Goal: Task Accomplishment & Management: Manage account settings

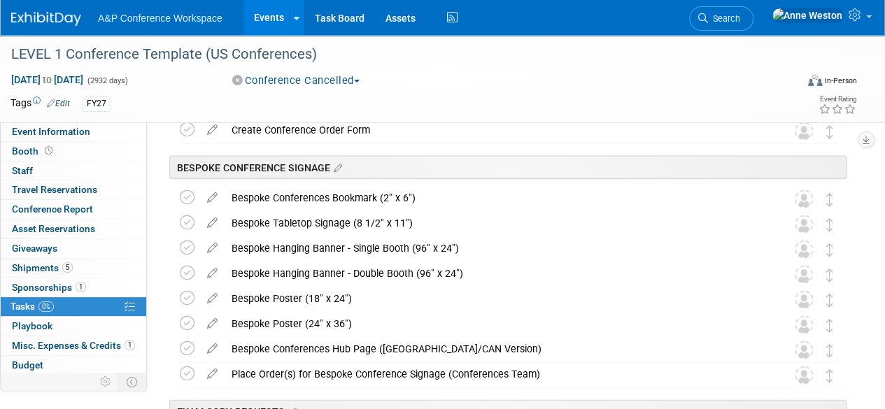
click at [212, 192] on icon at bounding box center [212, 193] width 24 height 17
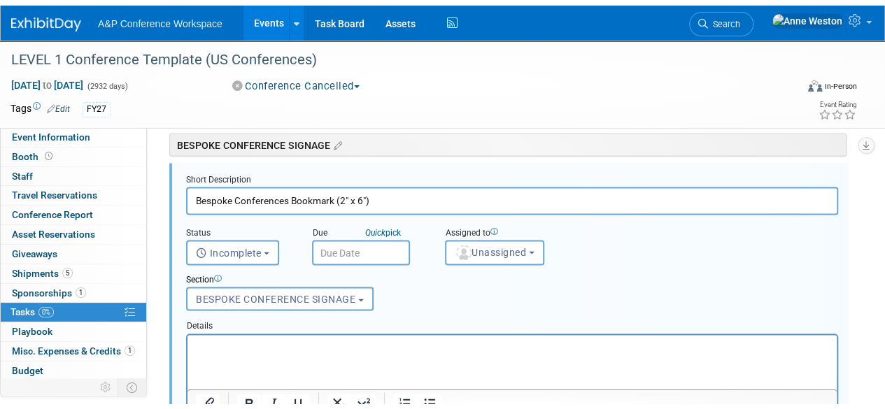
scroll to position [1378, 0]
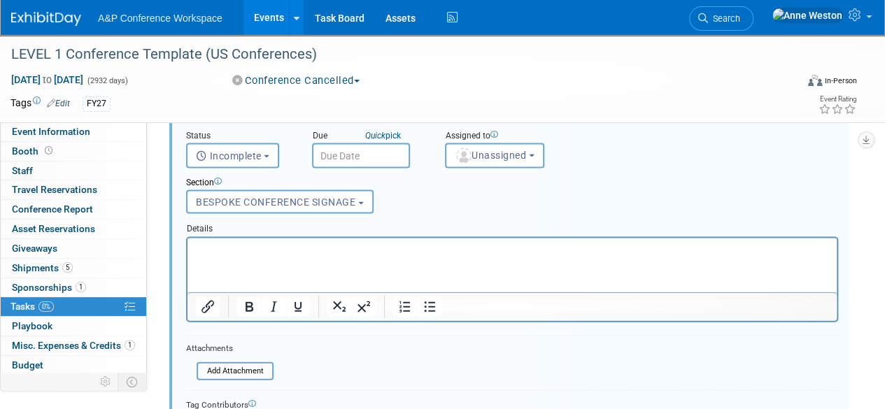
click at [248, 248] on p "Rich Text Area. Press ALT-0 for help." at bounding box center [512, 249] width 633 height 13
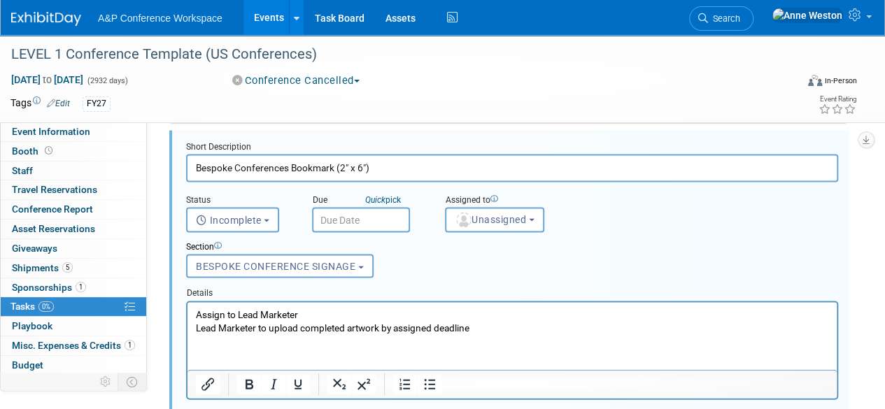
scroll to position [1308, 0]
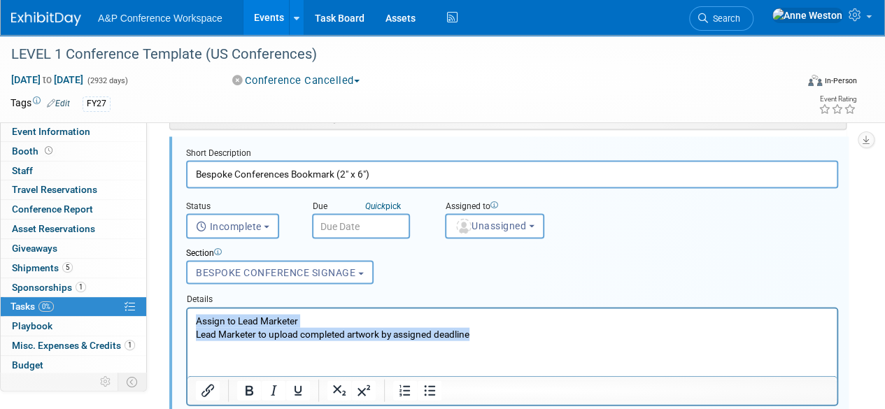
drag, startPoint x: 477, startPoint y: 334, endPoint x: 171, endPoint y: 315, distance: 306.9
click at [187, 315] on html "Assign to Lead Marketer Lead Marketer to upload completed artwork by assigned d…" at bounding box center [511, 324] width 649 height 32
copy body "Assign to Lead Marketer Lead Marketer to upload completed artwork by assigned d…"
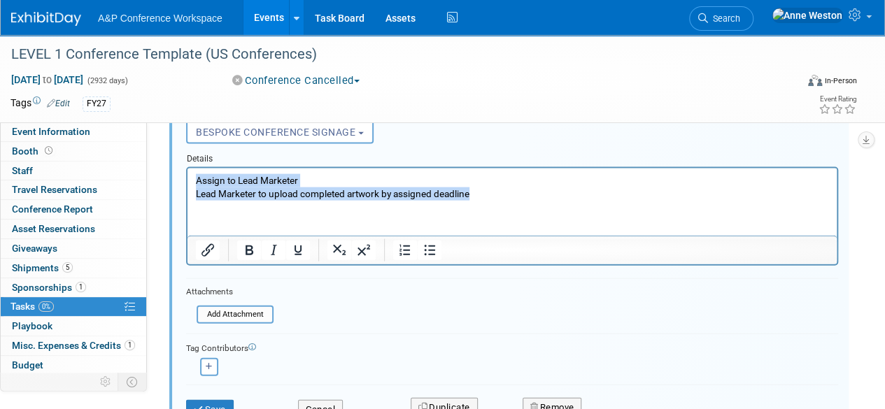
scroll to position [1518, 0]
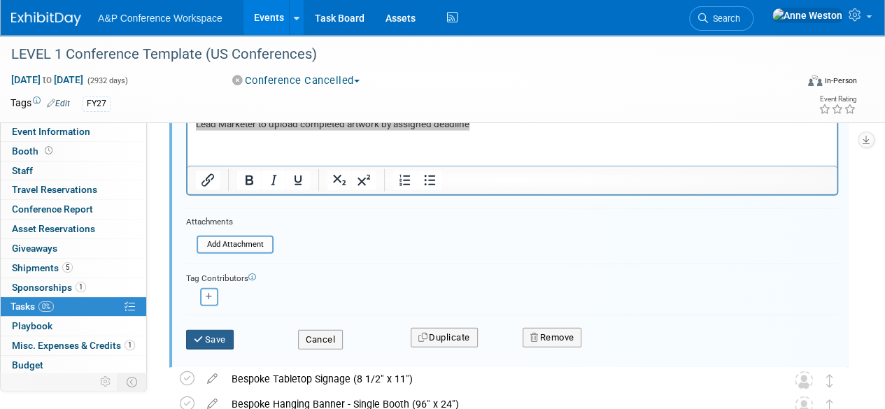
click at [213, 331] on button "Save" at bounding box center [210, 340] width 48 height 20
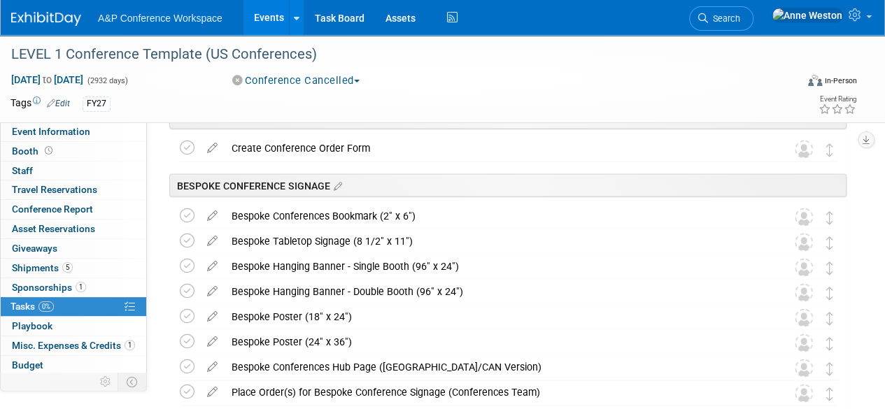
scroll to position [1238, 0]
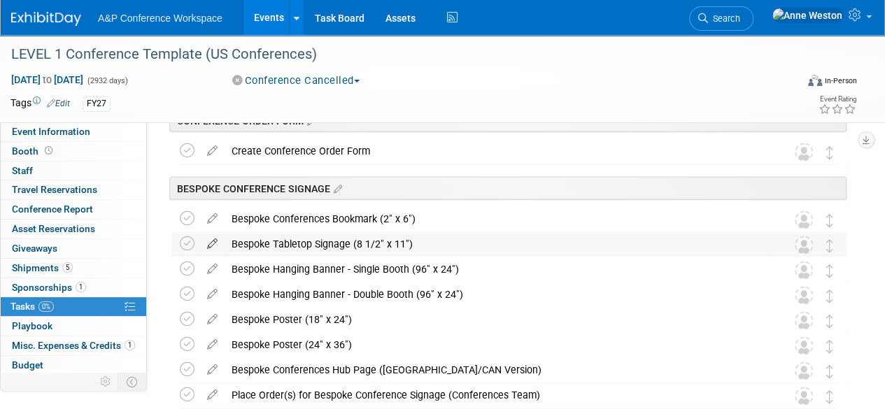
click at [215, 241] on icon at bounding box center [212, 239] width 24 height 17
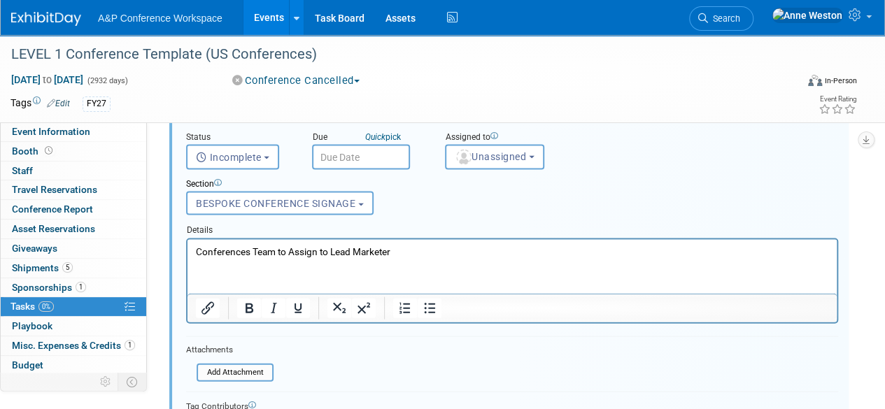
scroll to position [1403, 0]
drag, startPoint x: 399, startPoint y: 252, endPoint x: 351, endPoint y: 483, distance: 235.6
click at [187, 245] on html "Conferences Team to Assign to Lead Marketer" at bounding box center [511, 247] width 649 height 19
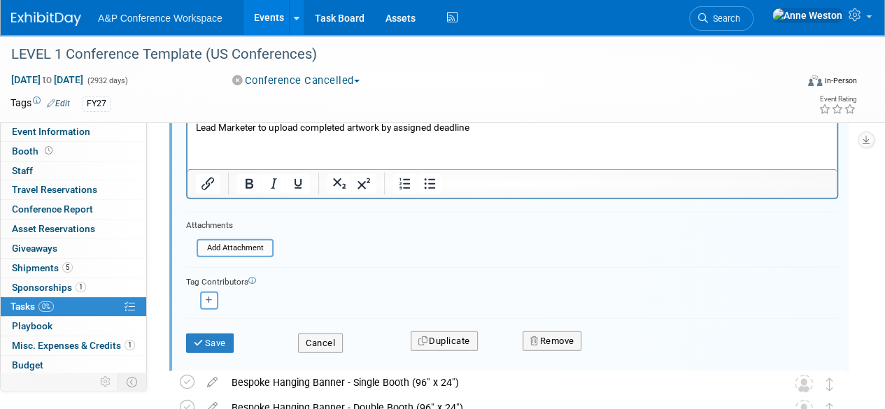
scroll to position [1543, 0]
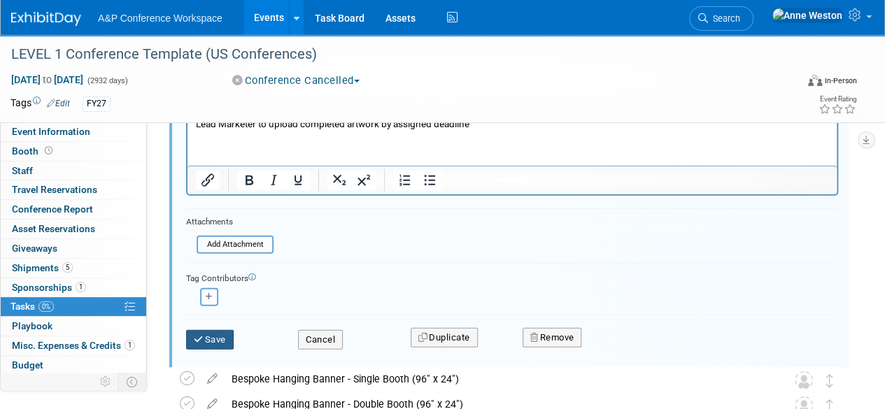
click at [210, 334] on button "Save" at bounding box center [210, 340] width 48 height 20
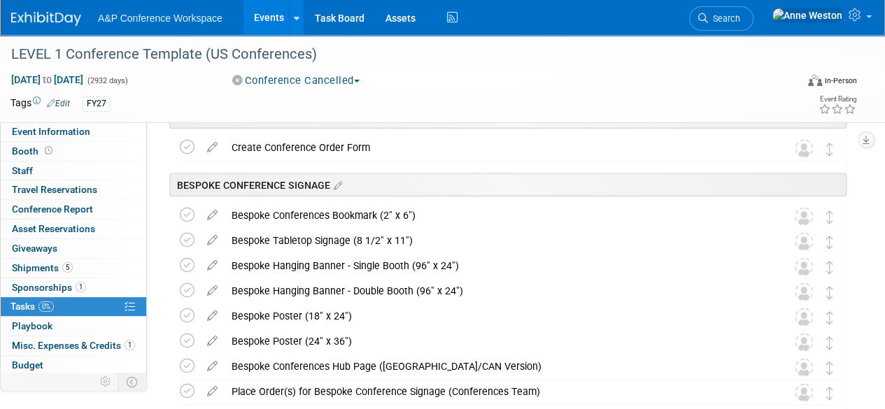
scroll to position [1263, 0]
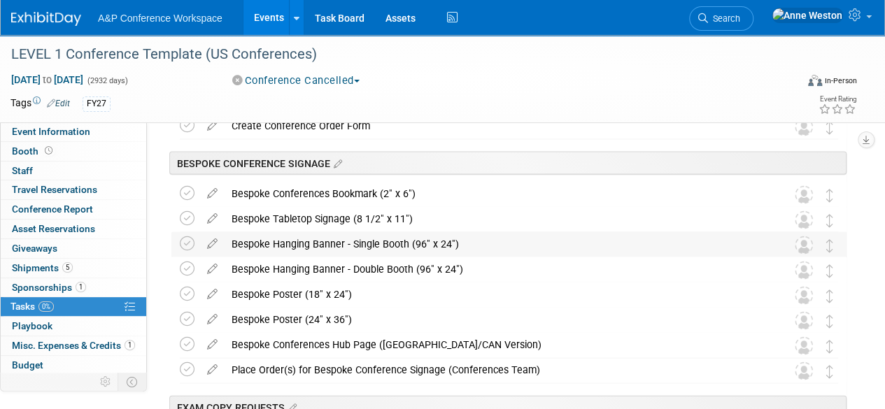
click at [317, 236] on div "Bespoke Hanging Banner - Single Booth (96" x 24")" at bounding box center [495, 243] width 542 height 24
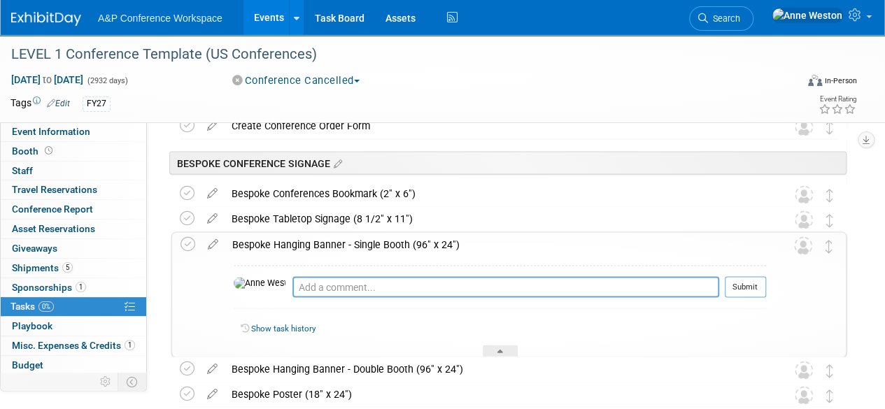
click at [317, 236] on div "Bespoke Hanging Banner - Single Booth (96" x 24")" at bounding box center [495, 244] width 541 height 24
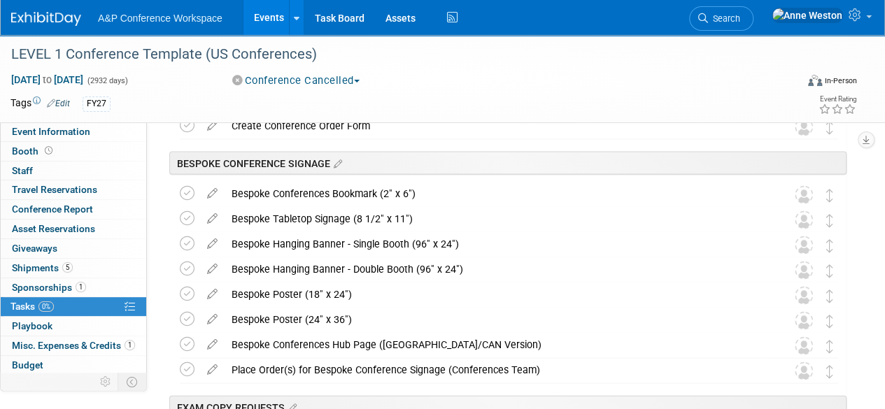
click at [298, 217] on div "Bespoke Tabletop Signage (8 1/2" x 11")" at bounding box center [495, 218] width 542 height 24
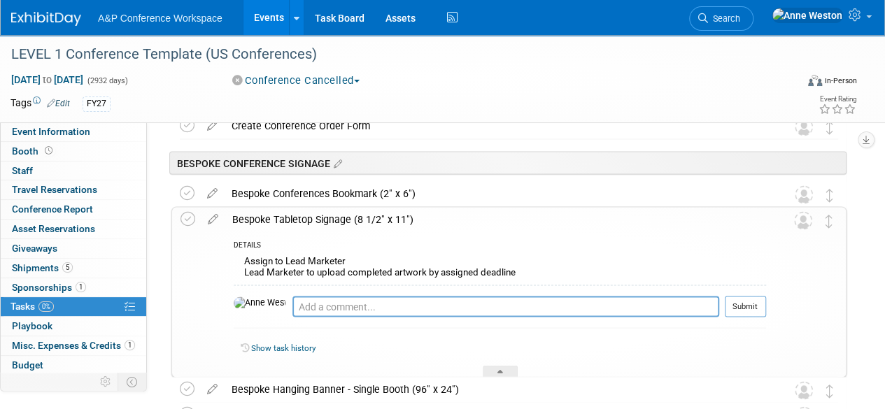
click at [298, 217] on div "Bespoke Tabletop Signage (8 1/2" x 11")" at bounding box center [495, 219] width 541 height 24
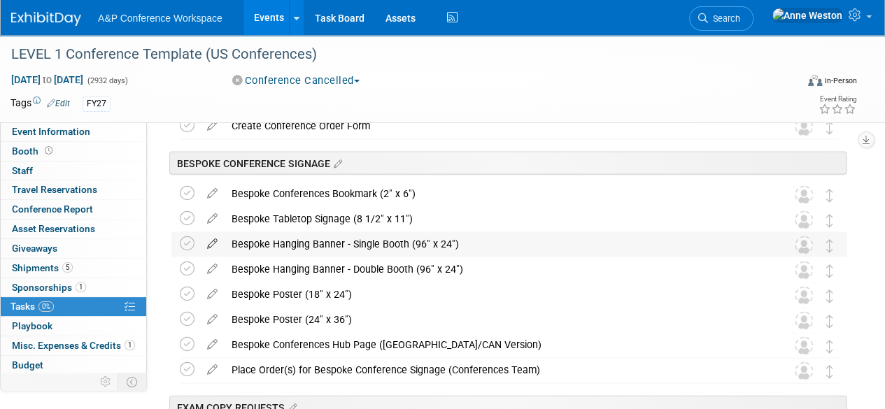
click at [211, 242] on icon at bounding box center [212, 239] width 24 height 17
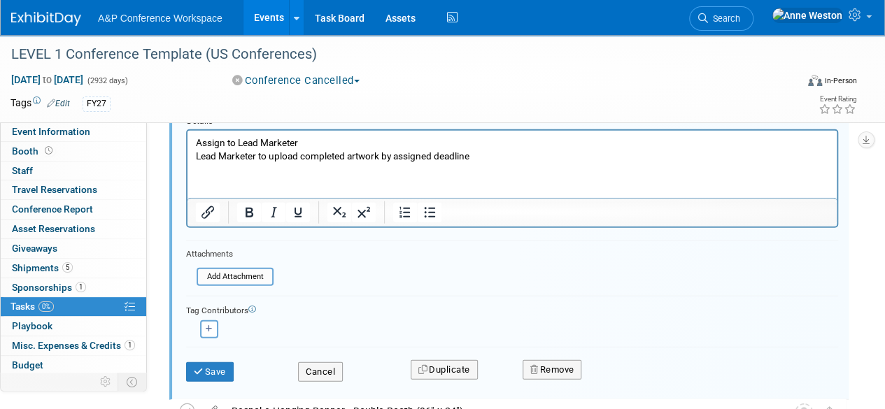
scroll to position [1568, 0]
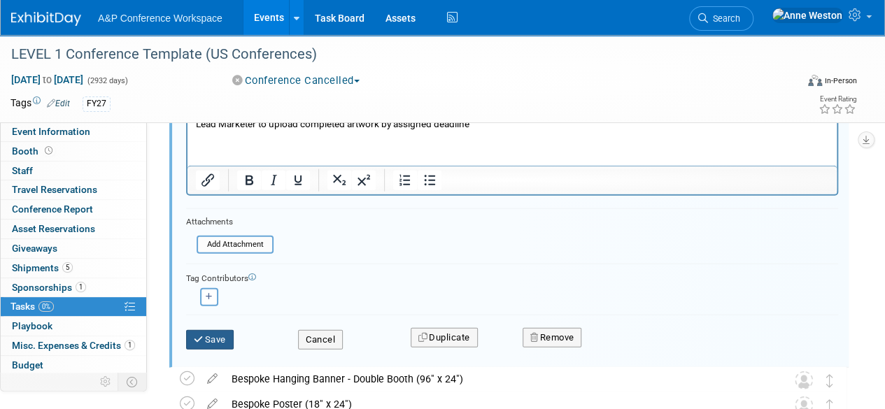
click at [219, 331] on button "Save" at bounding box center [210, 340] width 48 height 20
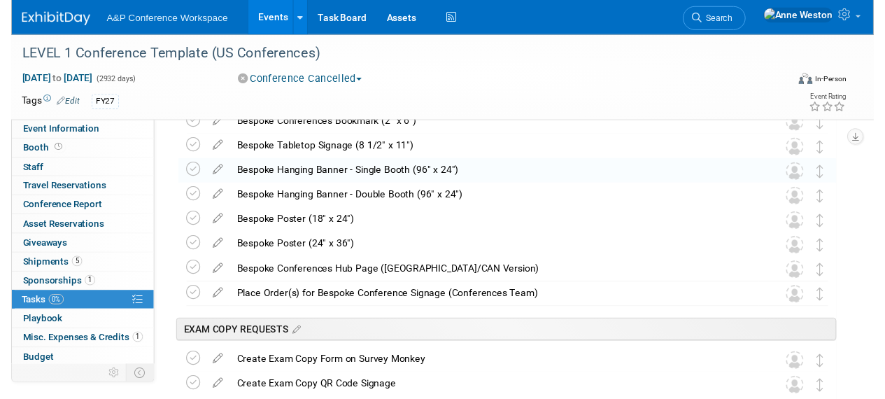
scroll to position [1288, 0]
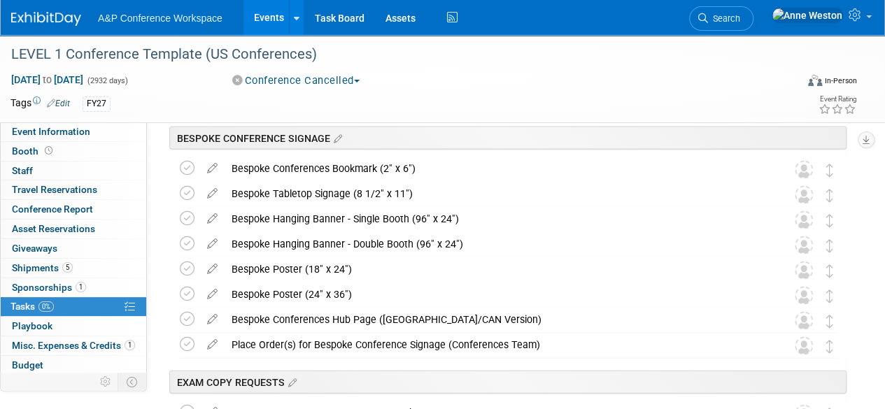
click at [313, 188] on div "Bespoke Tabletop Signage (8 1/2" x 11")" at bounding box center [495, 193] width 542 height 24
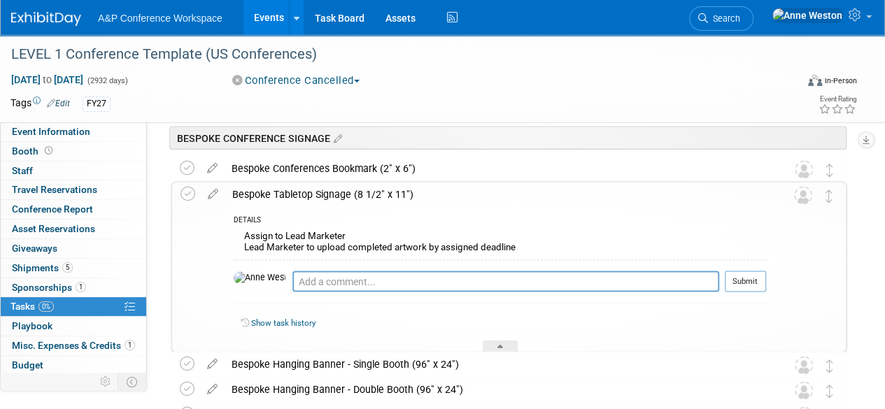
click at [313, 188] on div "Bespoke Tabletop Signage (8 1/2" x 11")" at bounding box center [495, 194] width 541 height 24
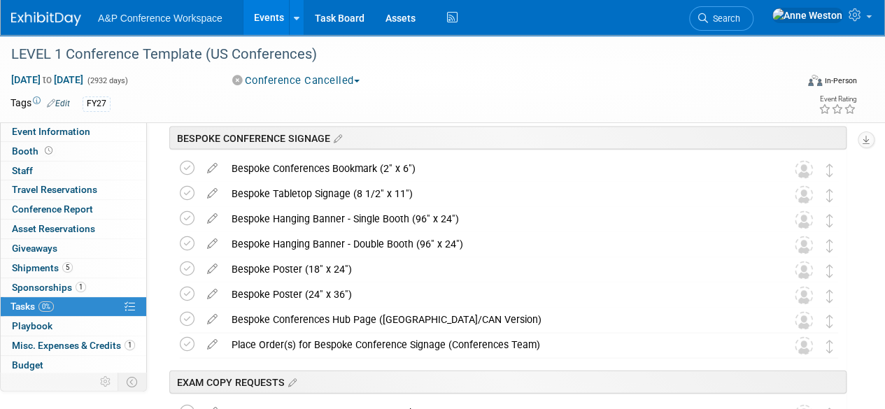
click at [313, 213] on div "Bespoke Hanging Banner - Single Booth (96" x 24")" at bounding box center [495, 218] width 542 height 24
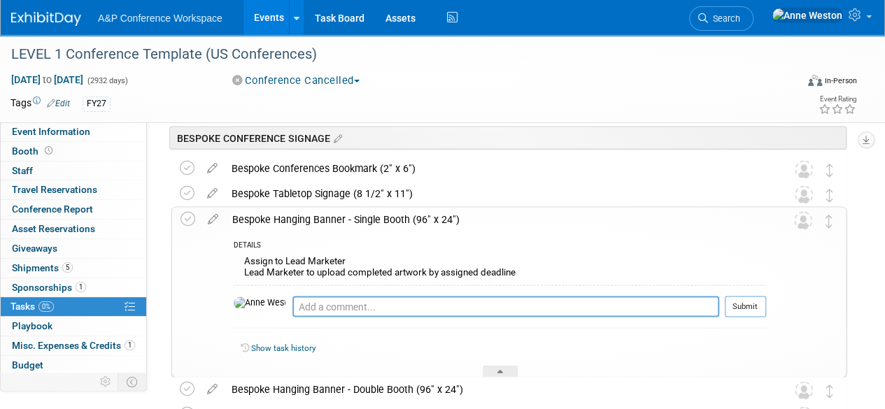
click at [313, 213] on div "Bespoke Hanging Banner - Single Booth (96" x 24")" at bounding box center [495, 219] width 541 height 24
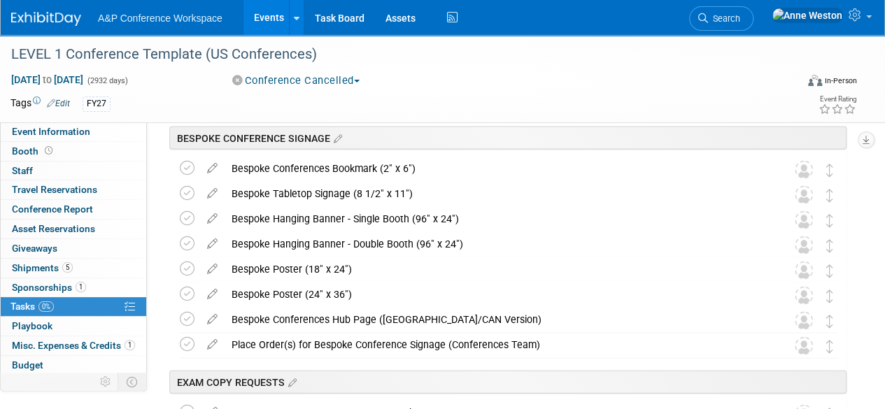
click at [309, 236] on div "Bespoke Hanging Banner - Double Booth (96" x 24")" at bounding box center [495, 243] width 542 height 24
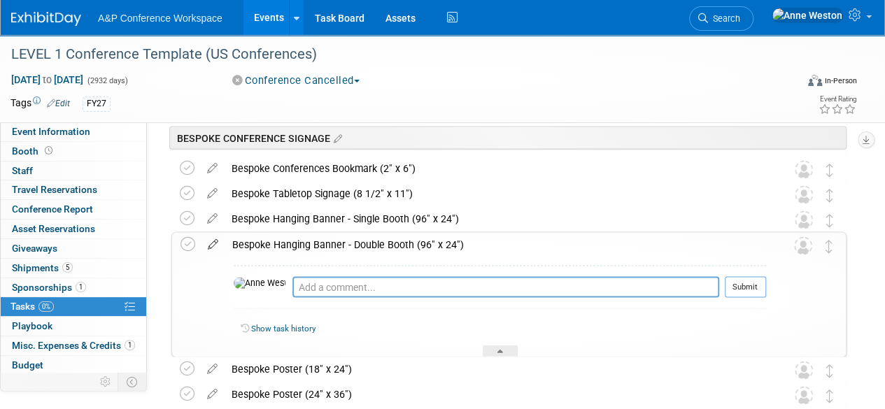
click at [213, 243] on icon at bounding box center [213, 240] width 24 height 17
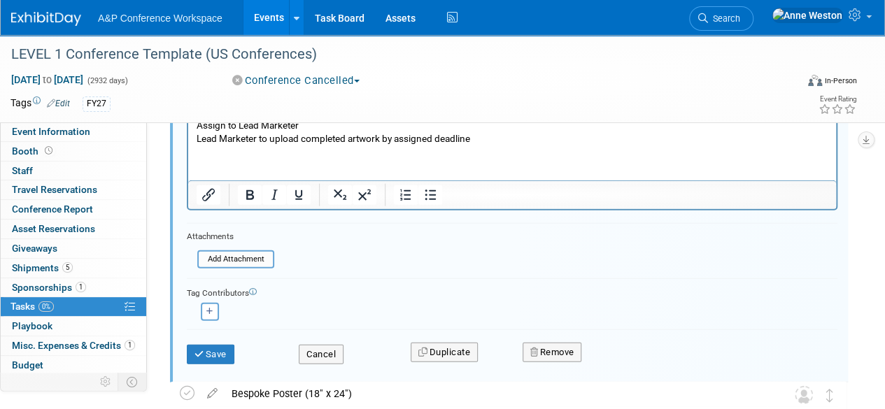
scroll to position [1594, 0]
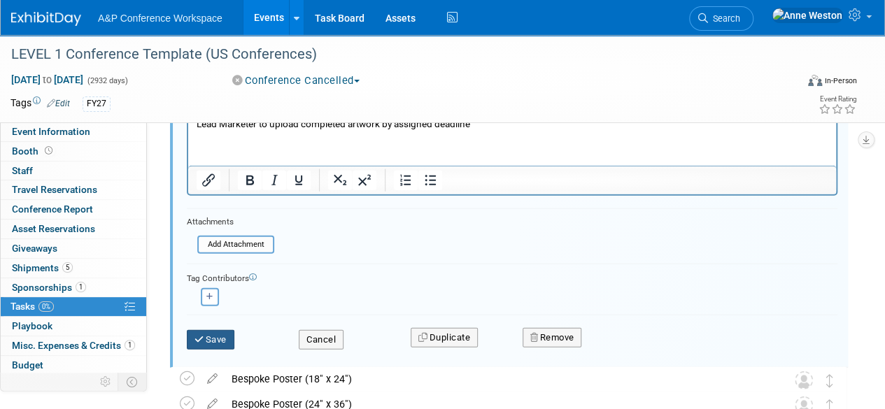
click at [222, 337] on button "Save" at bounding box center [211, 340] width 48 height 20
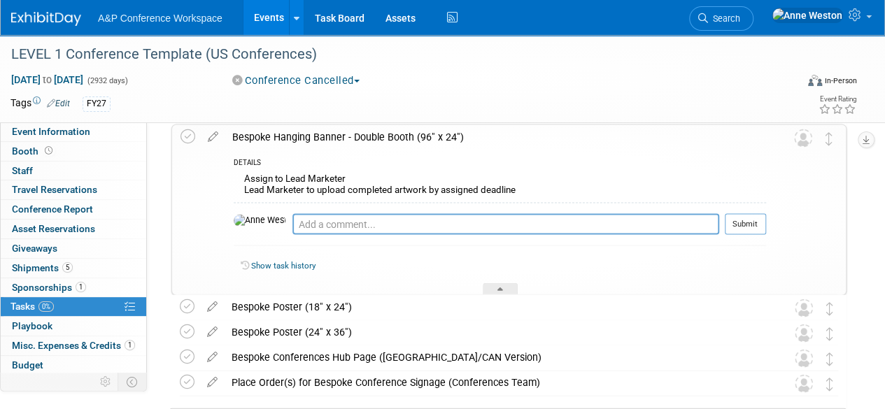
scroll to position [1384, 0]
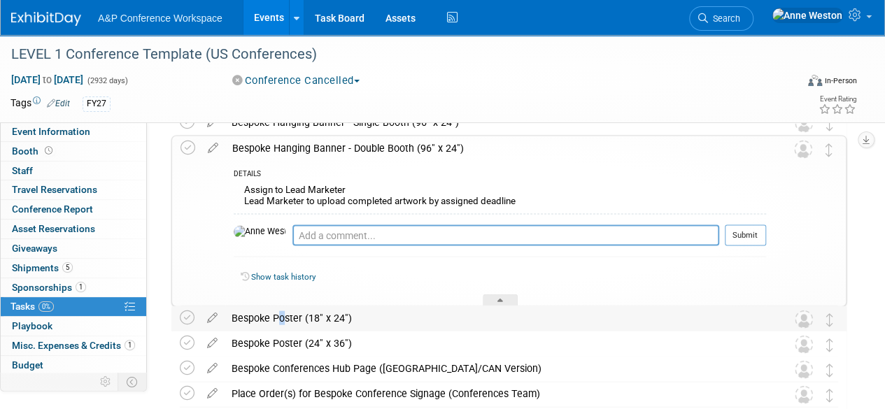
click at [274, 317] on div "Bespoke Poster (18" x 24")" at bounding box center [495, 318] width 542 height 24
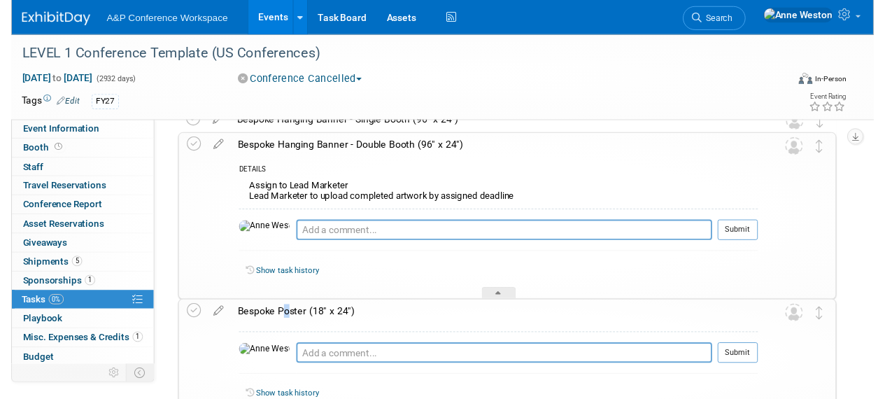
scroll to position [1454, 0]
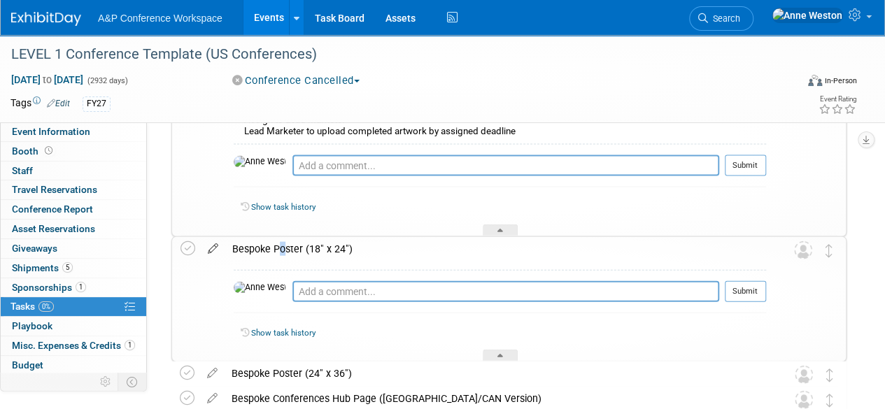
click at [211, 243] on icon at bounding box center [213, 245] width 24 height 17
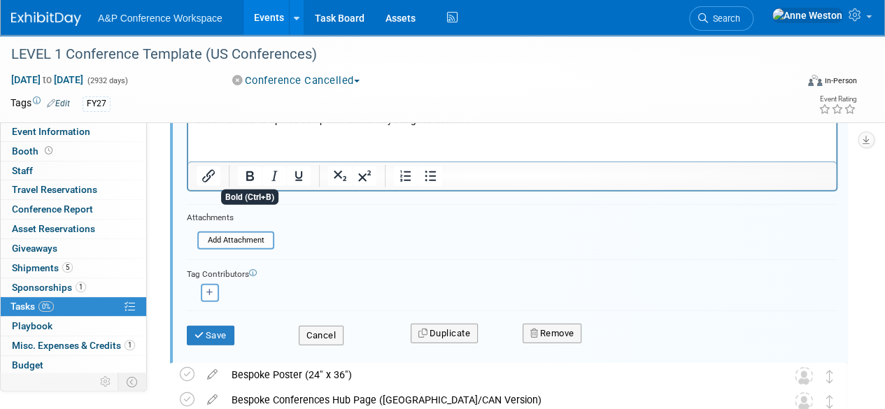
scroll to position [1834, 0]
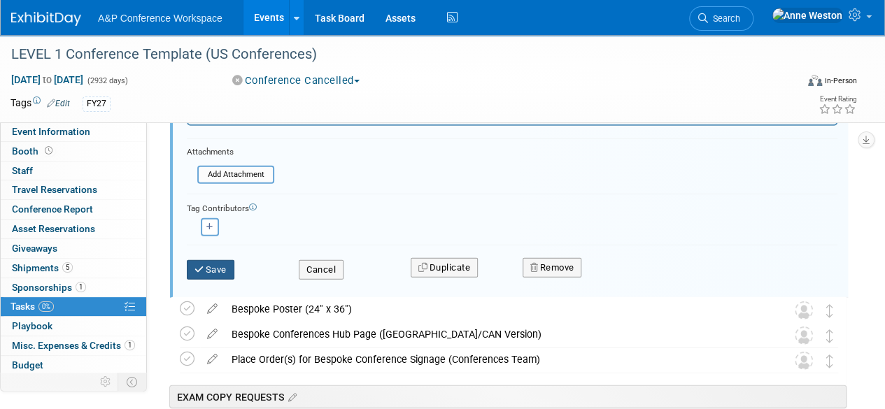
click at [204, 266] on button "Save" at bounding box center [211, 270] width 48 height 20
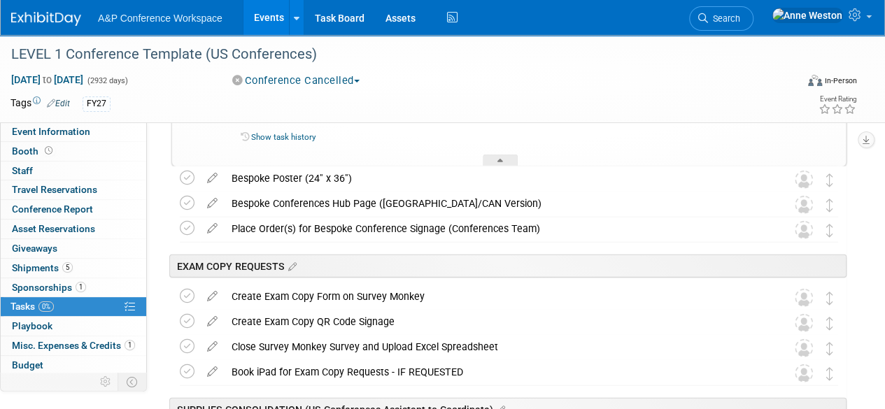
scroll to position [1625, 0]
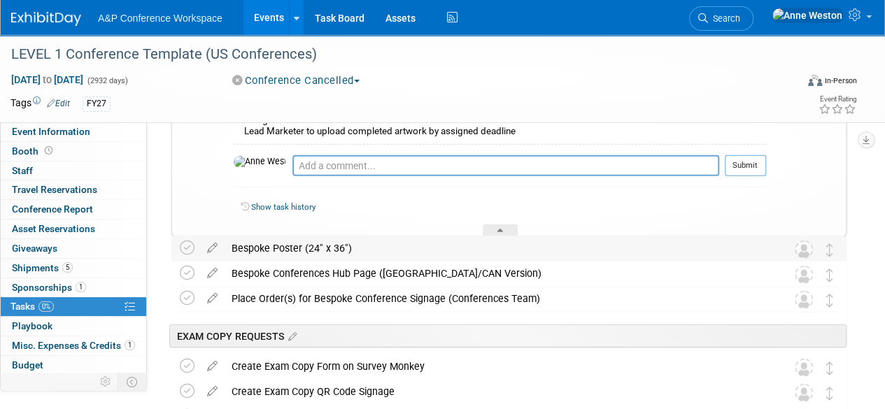
click at [292, 243] on div "Bespoke Poster (24" x 36")" at bounding box center [495, 248] width 542 height 24
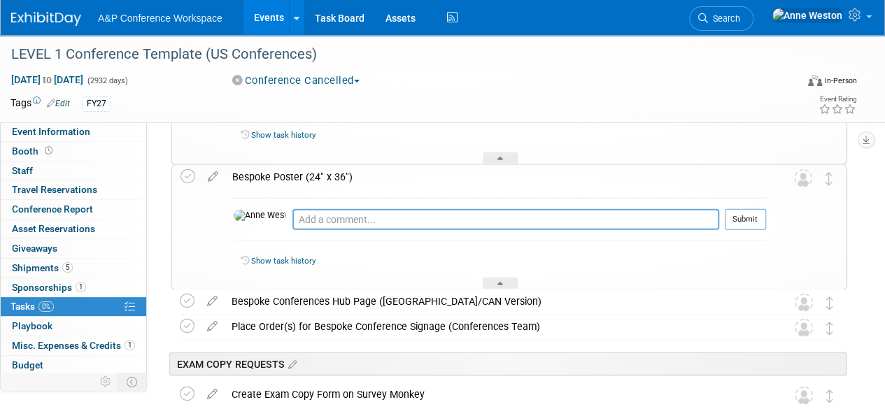
scroll to position [1694, 0]
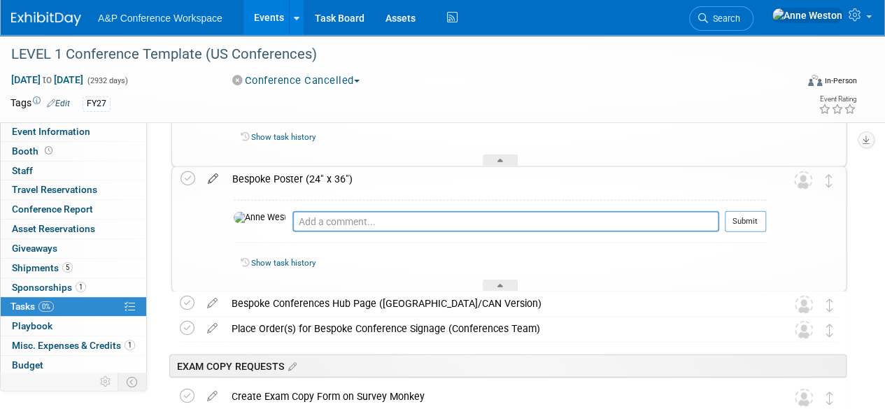
click at [209, 179] on icon at bounding box center [213, 175] width 24 height 17
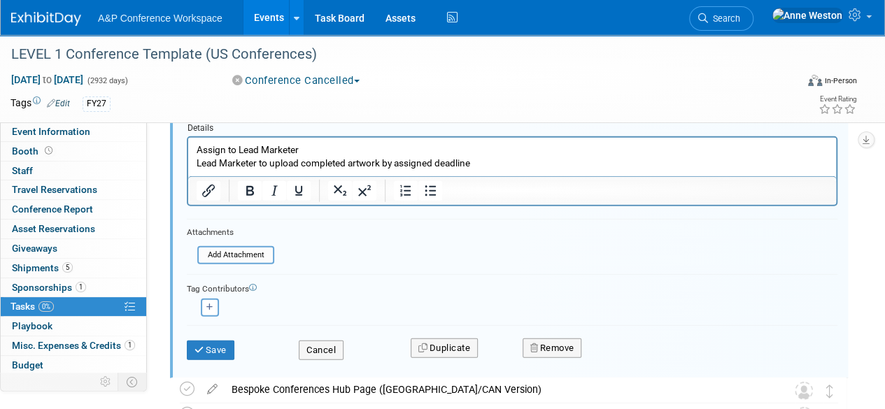
scroll to position [1935, 0]
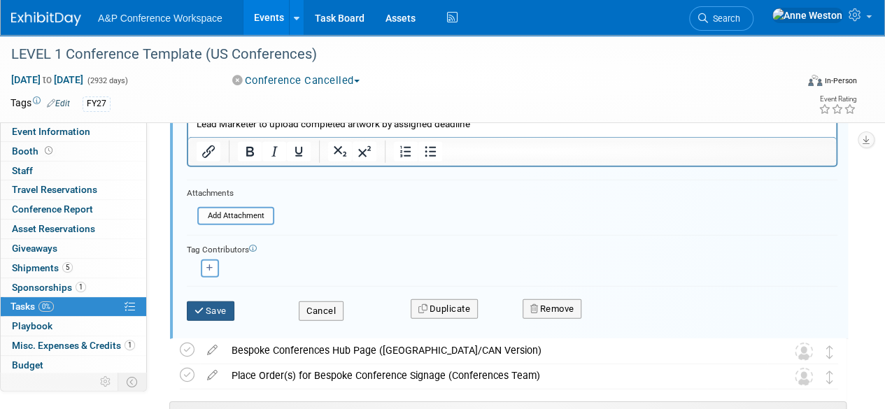
click at [215, 304] on button "Save" at bounding box center [211, 311] width 48 height 20
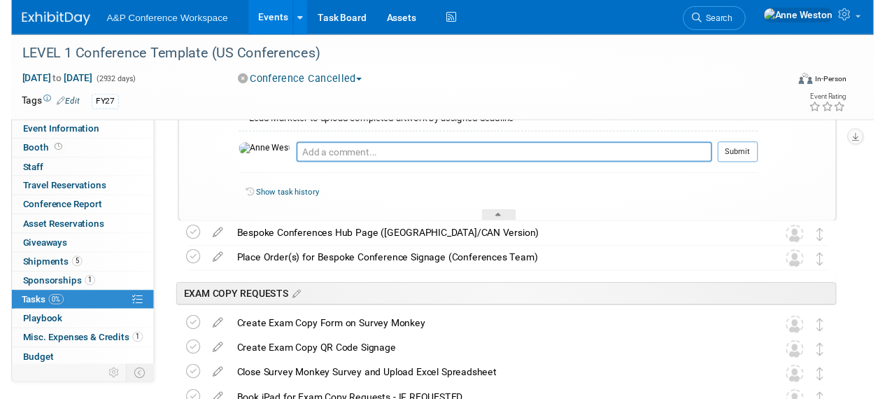
scroll to position [1795, 0]
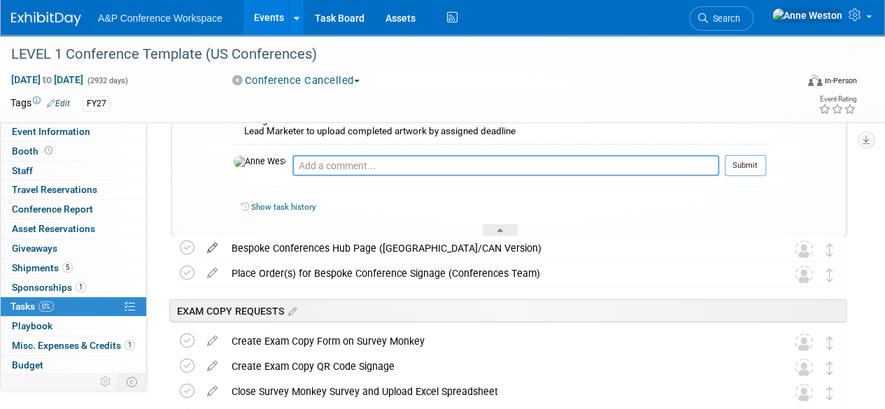
click at [212, 244] on icon at bounding box center [212, 244] width 24 height 17
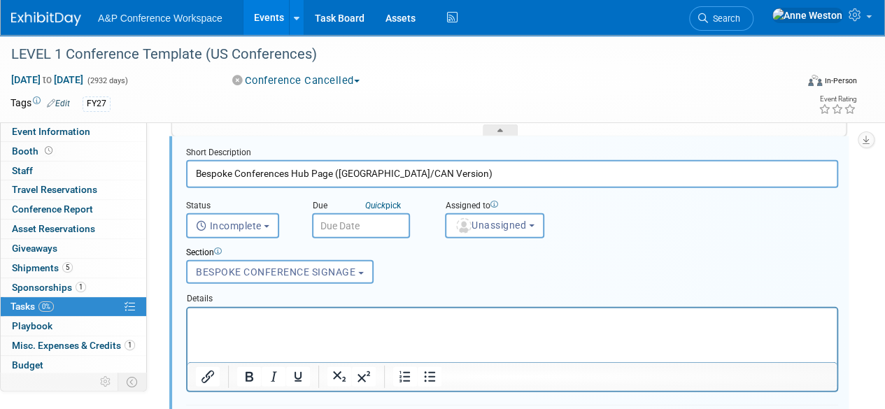
scroll to position [1965, 0]
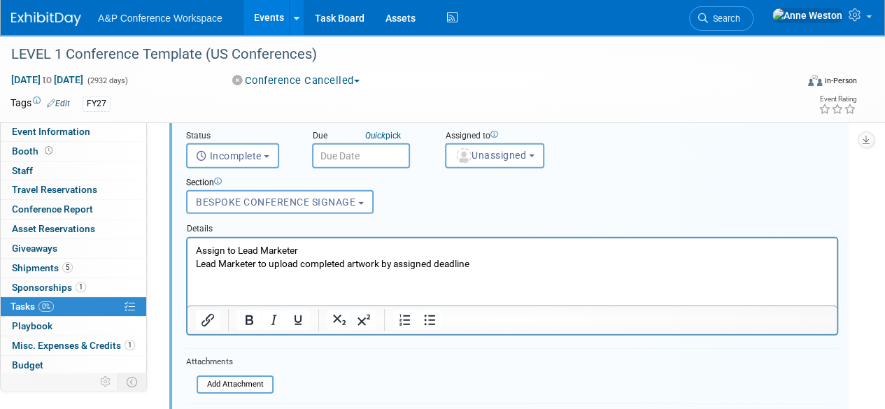
click at [489, 266] on p "Lead Marketer to upload completed artwork by assigned deadline" at bounding box center [512, 263] width 633 height 13
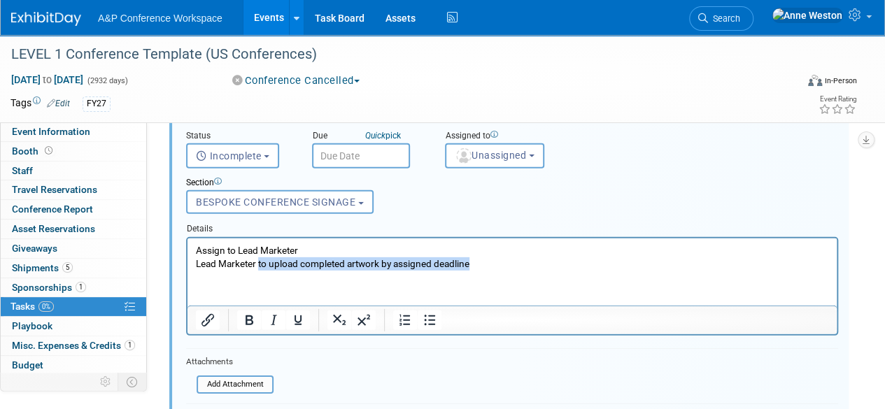
drag, startPoint x: 477, startPoint y: 265, endPoint x: 262, endPoint y: 269, distance: 215.4
click at [262, 269] on p "Lead Marketer to upload completed artwork by assigned deadline" at bounding box center [512, 263] width 633 height 13
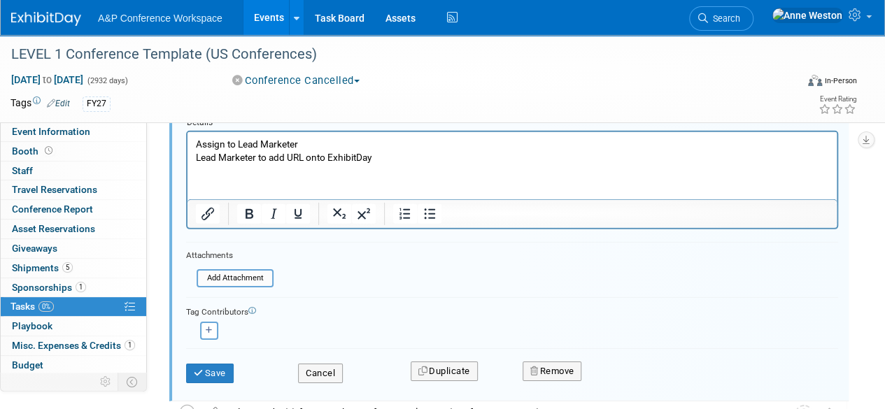
scroll to position [2105, 0]
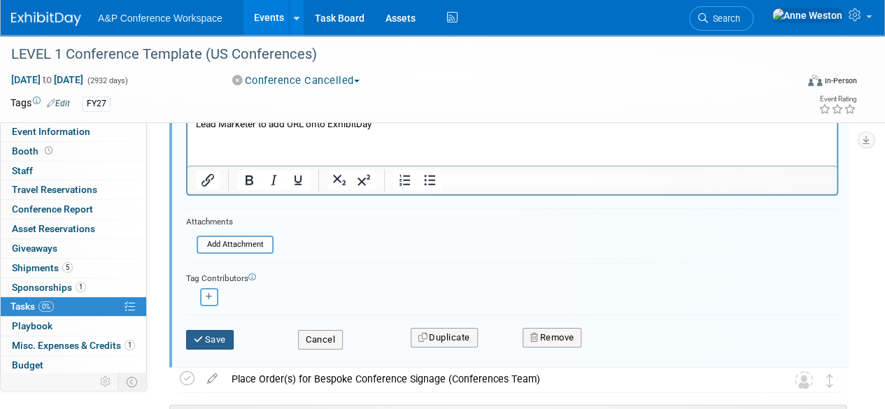
click at [213, 335] on button "Save" at bounding box center [210, 340] width 48 height 20
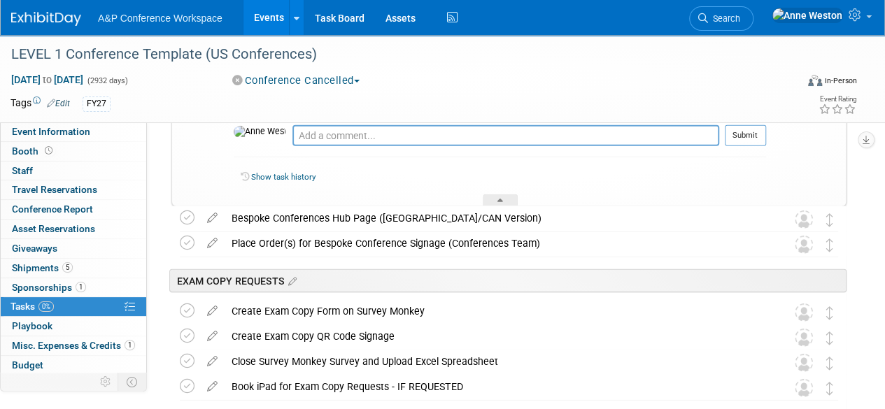
scroll to position [1825, 0]
click at [278, 222] on div "Bespoke Conferences Hub Page (US/CAN Version)" at bounding box center [495, 218] width 542 height 24
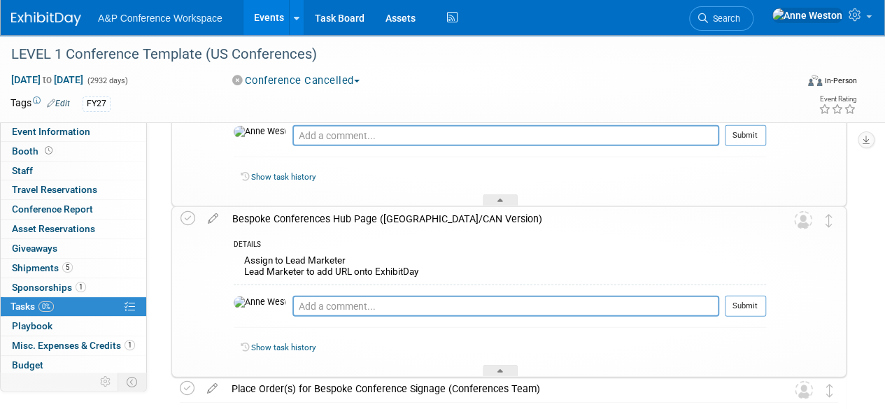
click at [278, 222] on div "Bespoke Conferences Hub Page (US/CAN Version)" at bounding box center [495, 219] width 541 height 24
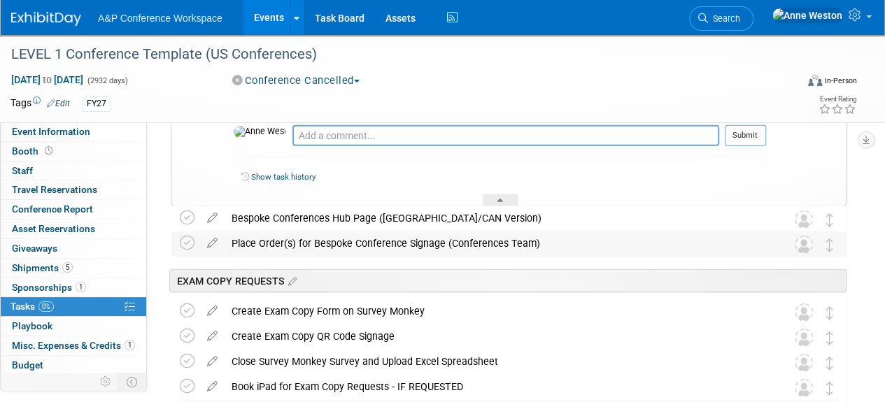
click at [278, 238] on div "Place Order(s) for Bespoke Conference Signage (Conferences Team)" at bounding box center [495, 243] width 542 height 24
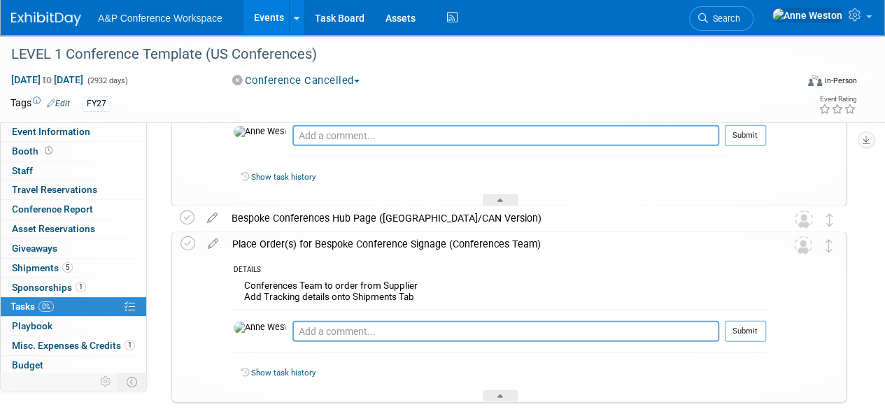
click at [278, 238] on div "Place Order(s) for Bespoke Conference Signage (Conferences Team)" at bounding box center [495, 244] width 541 height 24
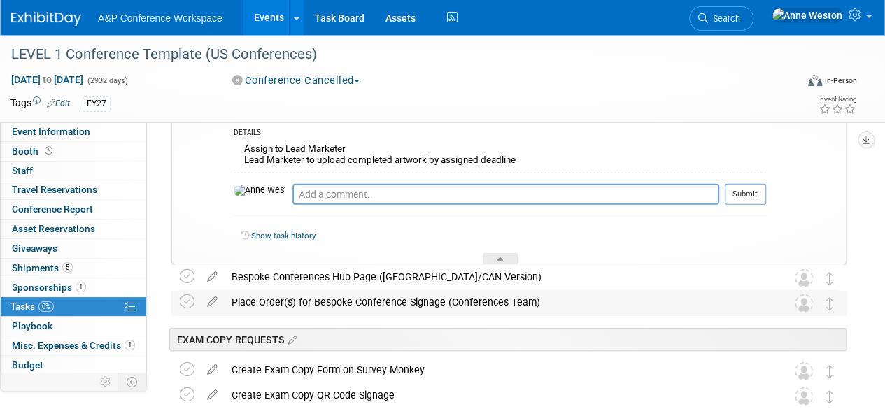
scroll to position [1685, 0]
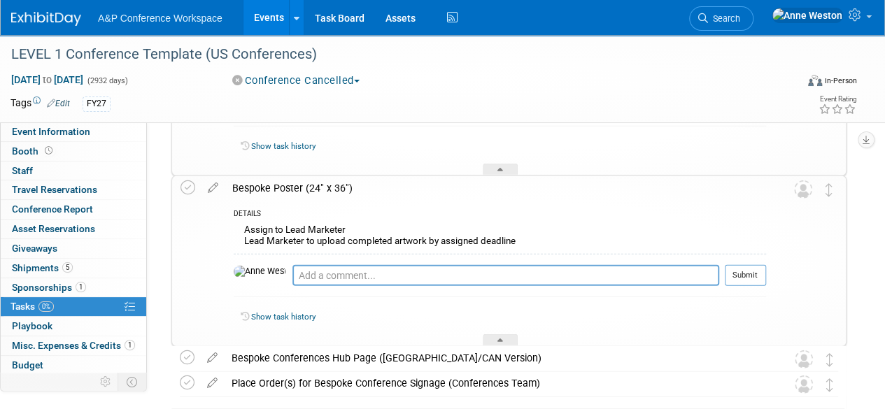
click at [287, 183] on div "Bespoke Poster (24" x 36")" at bounding box center [495, 188] width 541 height 24
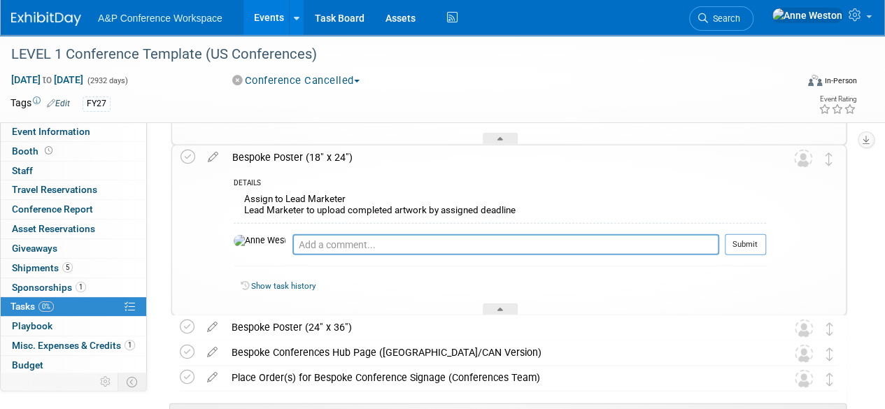
scroll to position [1476, 0]
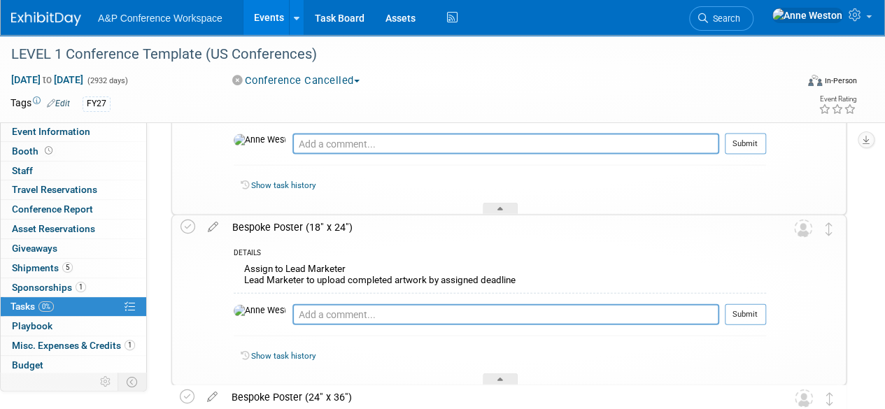
click at [291, 227] on div "Bespoke Poster (18" x 24")" at bounding box center [495, 227] width 541 height 24
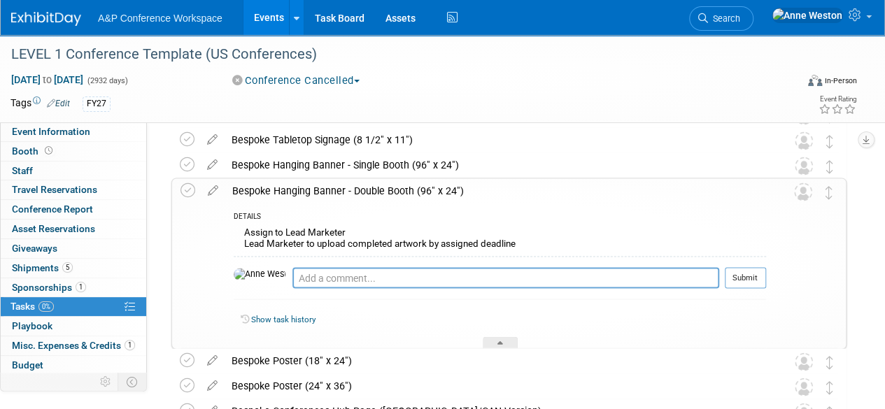
scroll to position [1336, 0]
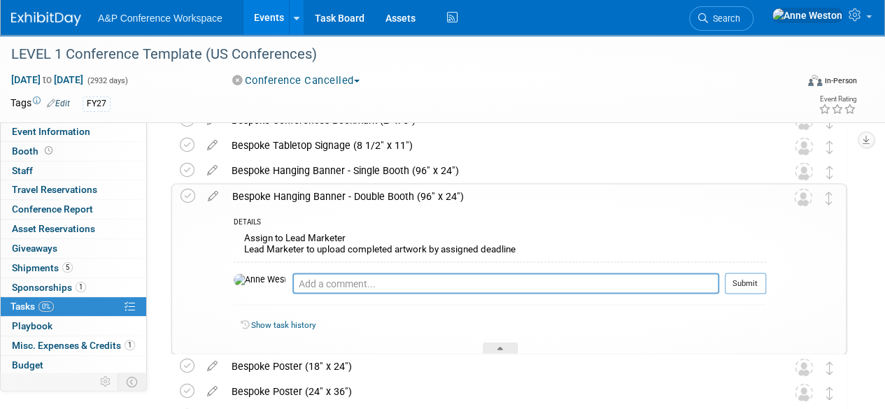
click at [299, 199] on div "Bespoke Hanging Banner - Double Booth (96" x 24")" at bounding box center [495, 197] width 541 height 24
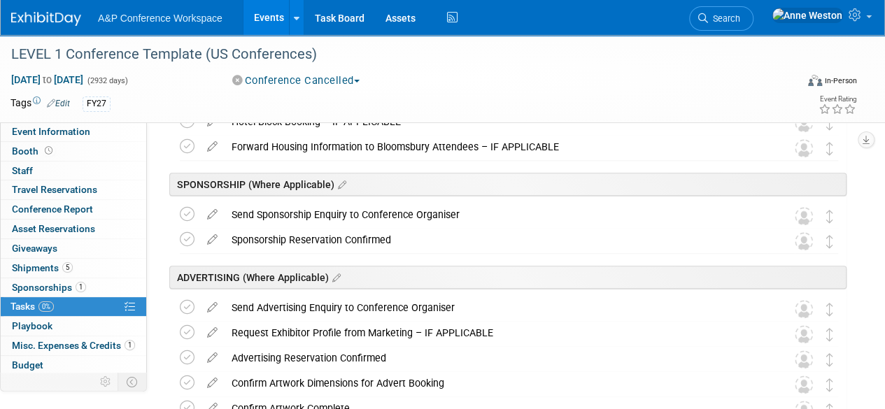
scroll to position [427, 0]
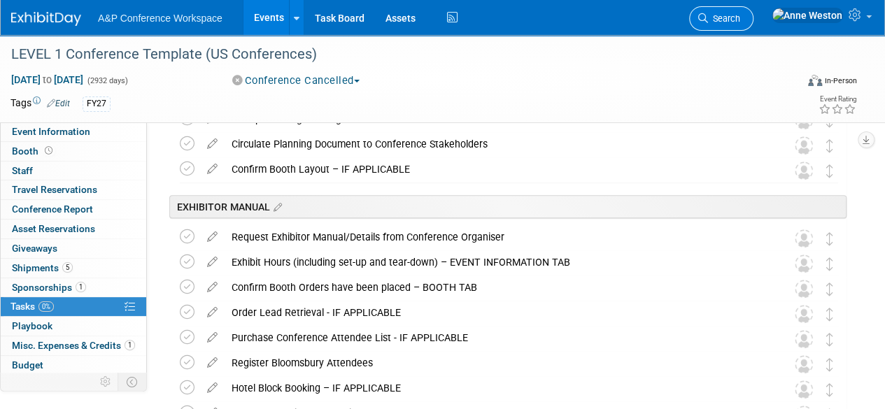
click at [740, 17] on span "Search" at bounding box center [724, 18] width 32 height 10
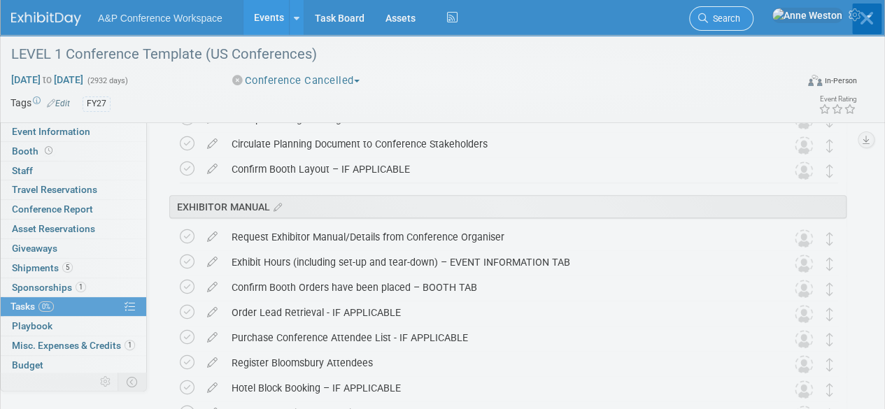
scroll to position [0, 0]
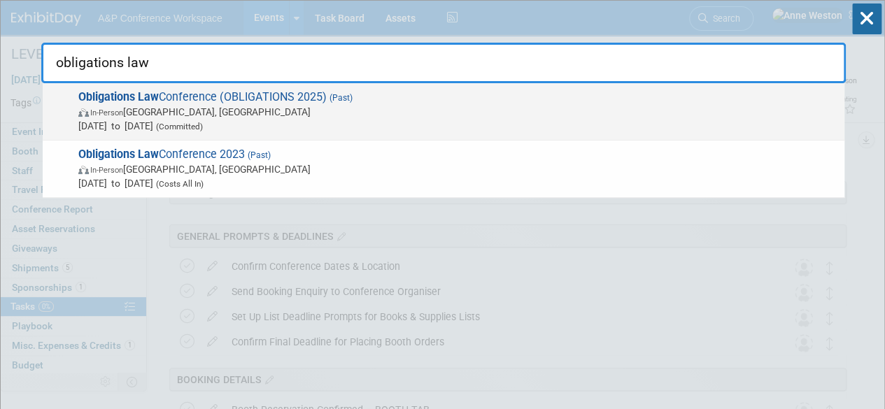
type input "obligations law"
click at [162, 94] on span "Obligations Law Conference (OBLIGATIONS 2025) (Past) In-Person Cambridge, MA Ju…" at bounding box center [455, 111] width 763 height 43
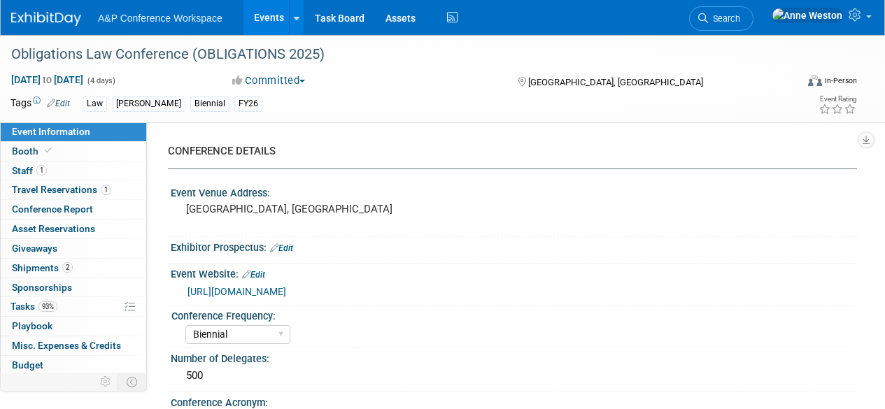
select select "Biennial"
select select "Level 2"
select select "In-Person Booth"
select select "Law"
select select "[PERSON_NAME] Publishing"
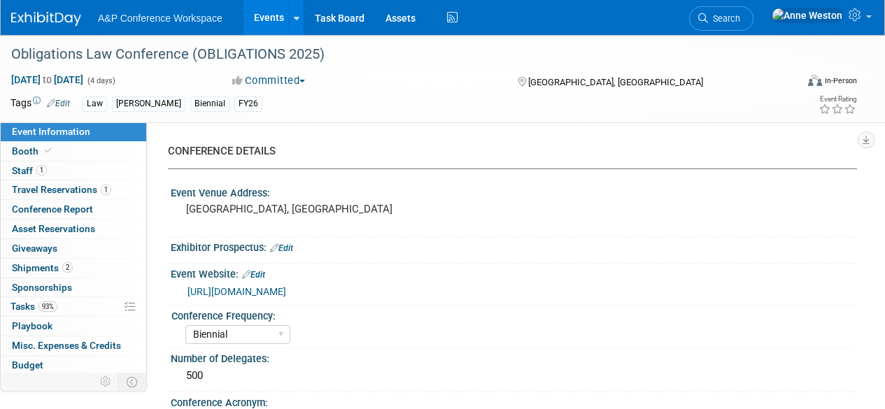
select select "[PERSON_NAME]"
select select "Ros Jubber"
select select "Networking/Commissioning"
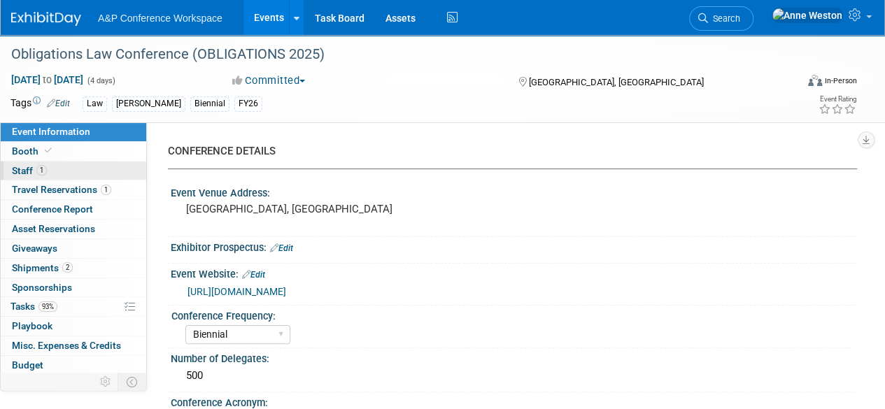
click at [69, 162] on link "1 Staff 1" at bounding box center [73, 171] width 145 height 19
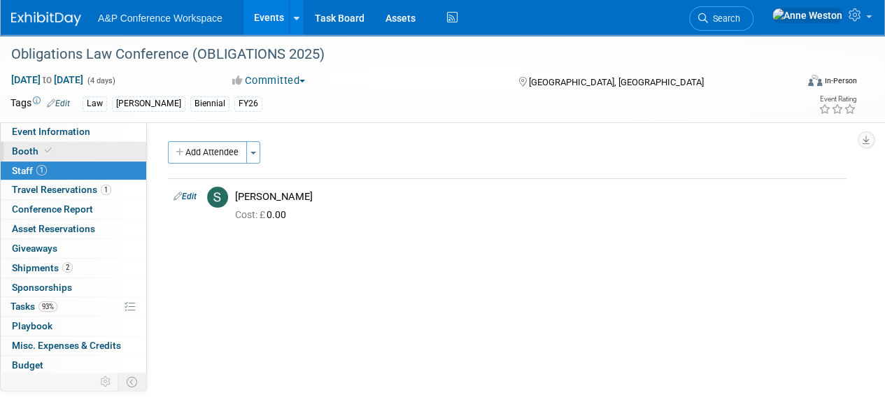
click at [56, 149] on link "Booth" at bounding box center [73, 151] width 145 height 19
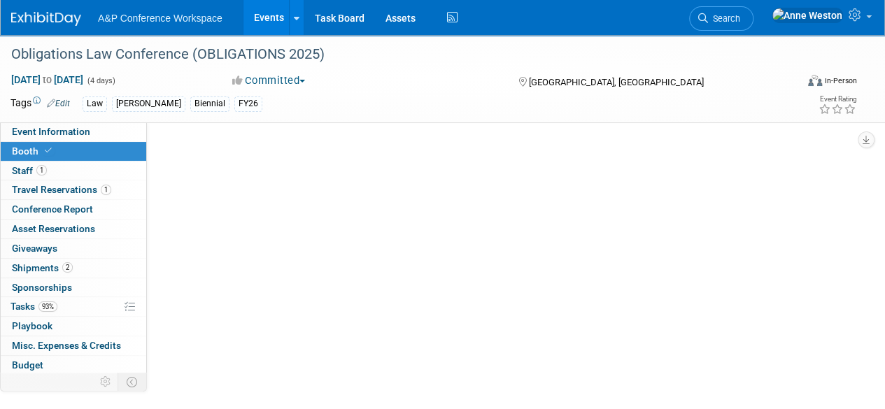
select select "BUHA"
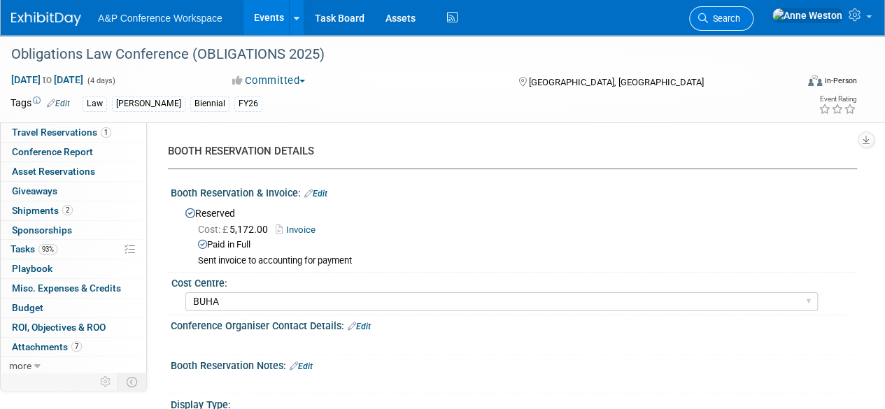
click at [740, 17] on span "Search" at bounding box center [724, 18] width 32 height 10
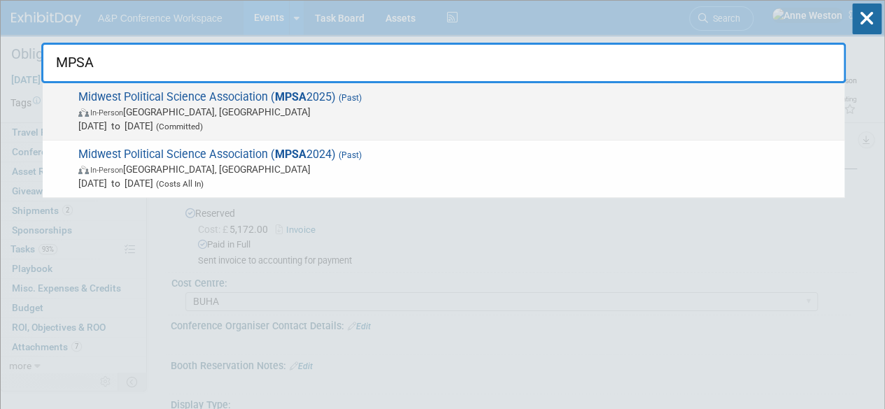
type input "MPSA"
click at [194, 105] on span "In-Person Chicago, IL" at bounding box center [457, 112] width 759 height 14
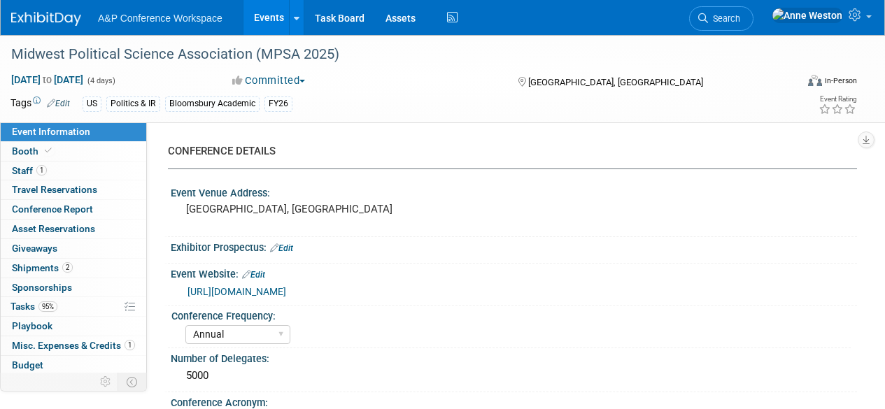
select select "Annual"
select select "Level 2"
select select "In-Person Booth"
select select "Politics & International Relations"
select select "Rowman"
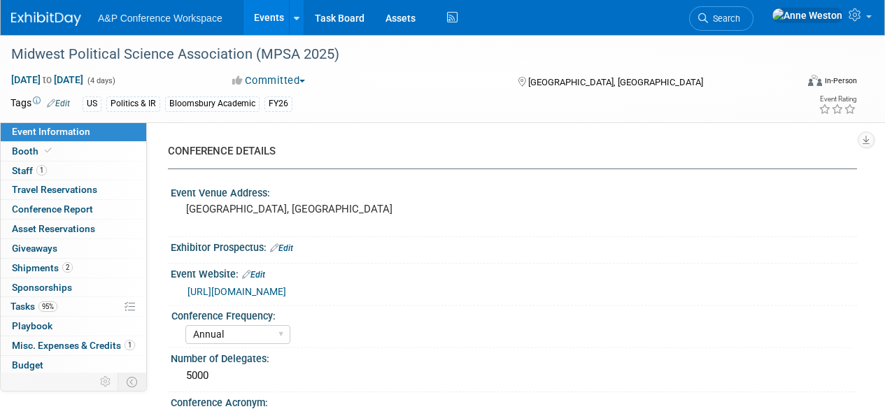
select select "[PERSON_NAME]"
select select "Networking/Commissioning"
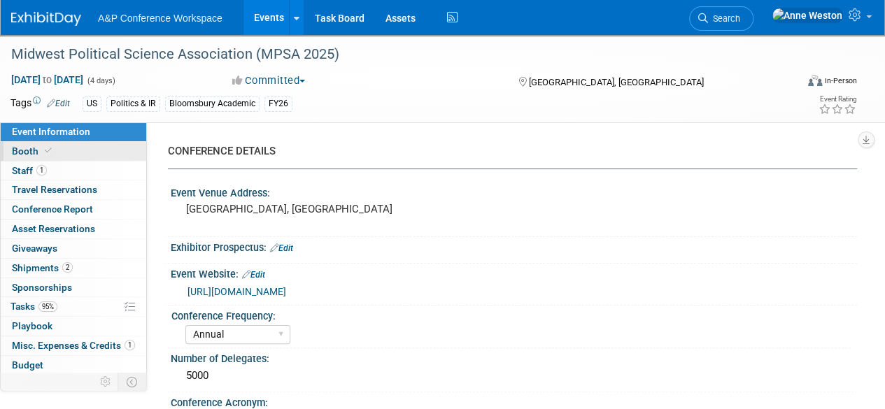
click at [97, 142] on link "Booth" at bounding box center [73, 151] width 145 height 19
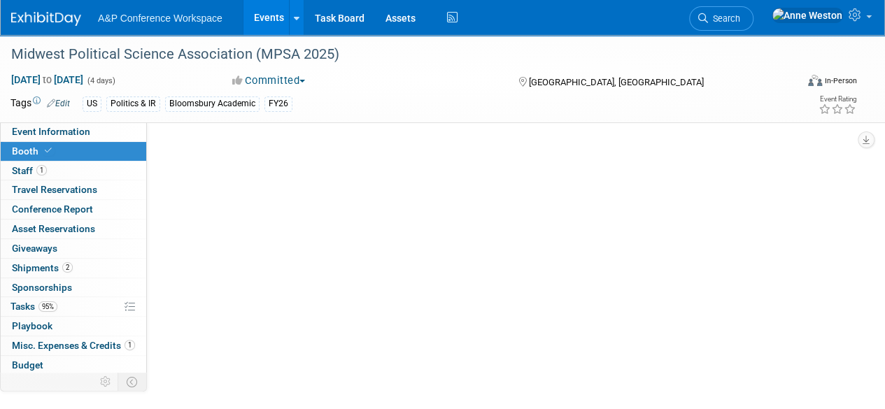
select select "RLKP"
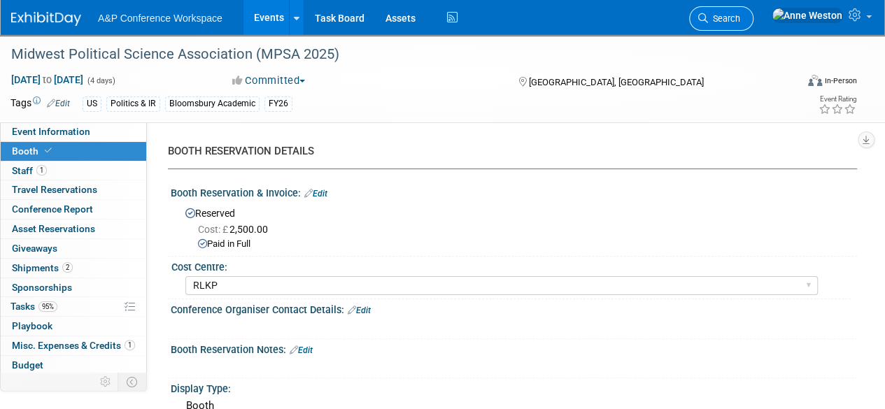
click at [740, 17] on span "Search" at bounding box center [724, 18] width 32 height 10
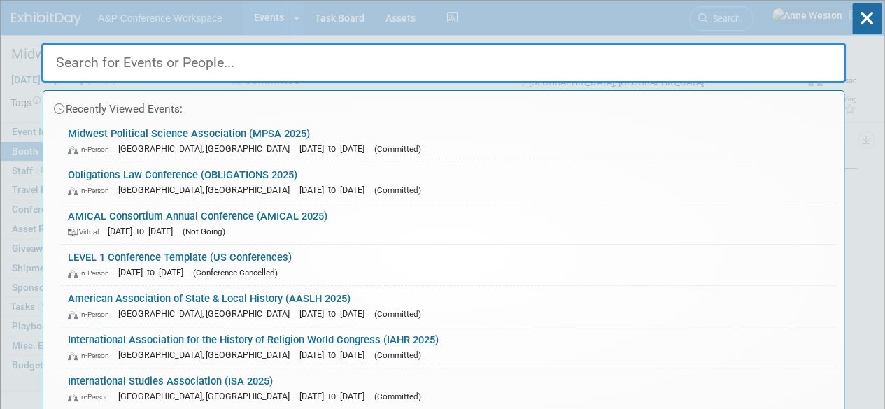
type input ";"
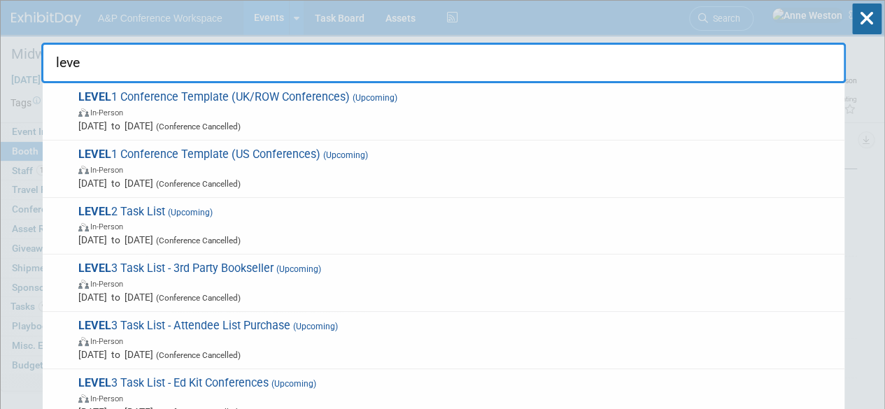
type input "level"
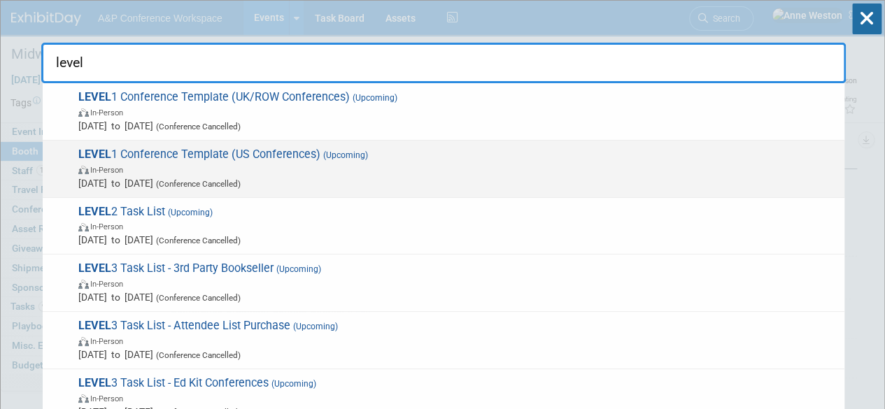
click at [159, 151] on span "LEVEL 1 Conference Template (US Conferences) (Upcoming) In-Person Oct 21, 2024 …" at bounding box center [455, 169] width 763 height 43
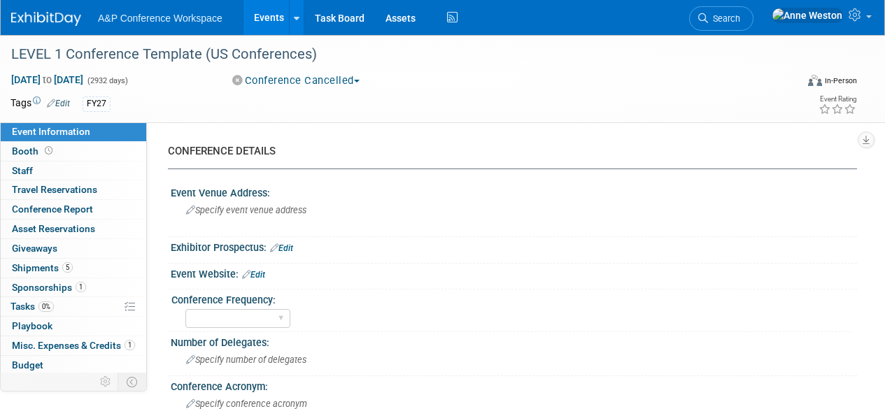
select select "Level 1"
select select "In-Person Booth"
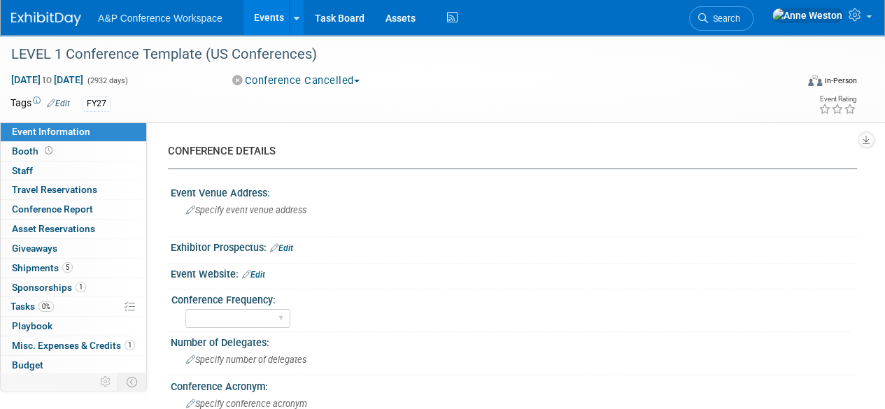
click at [64, 105] on link "Edit" at bounding box center [58, 104] width 23 height 10
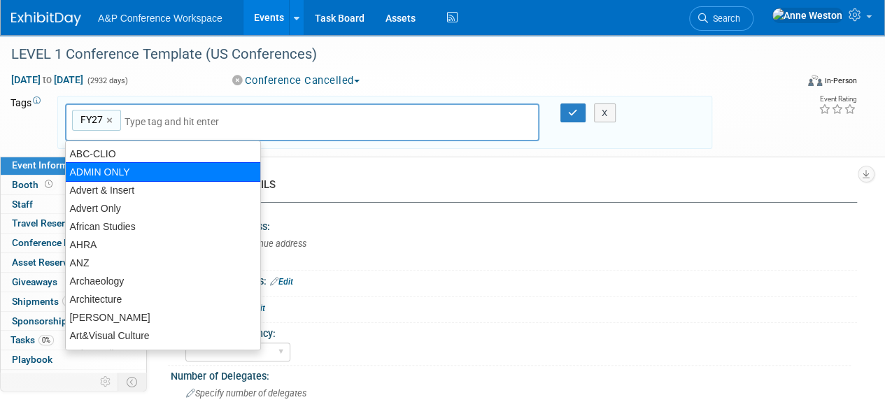
click at [120, 176] on div "ADMIN ONLY" at bounding box center [163, 172] width 196 height 20
type input "FY27, ADMIN ONLY"
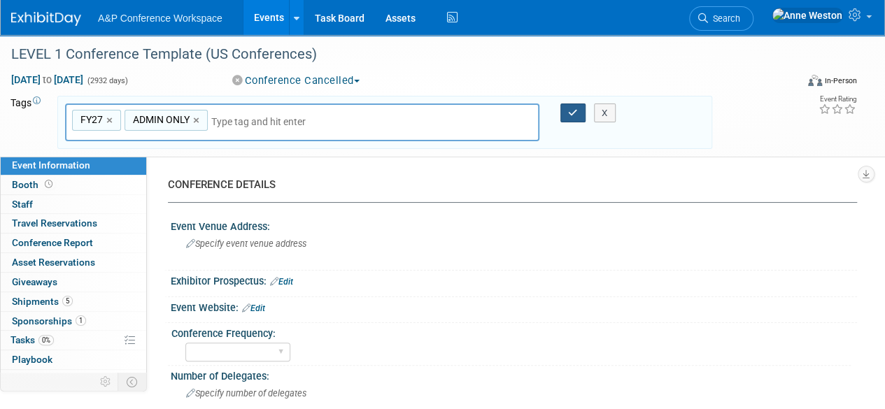
click at [574, 113] on icon "button" at bounding box center [573, 112] width 10 height 9
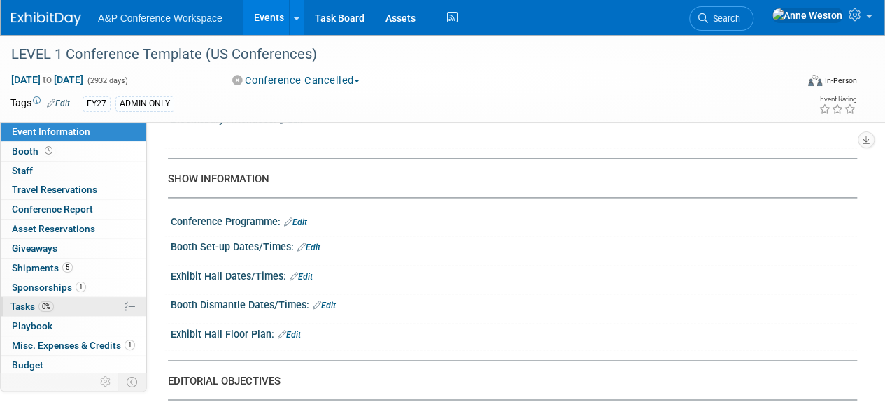
scroll to position [364, 0]
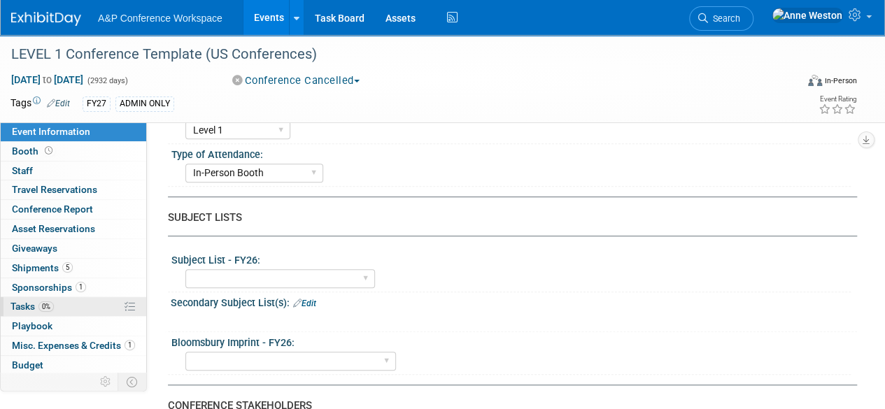
click at [68, 299] on link "0% Tasks 0%" at bounding box center [73, 306] width 145 height 19
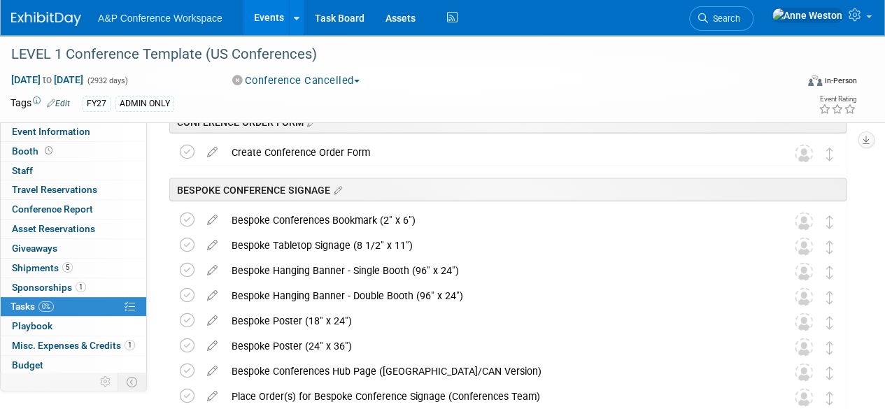
scroll to position [1259, 0]
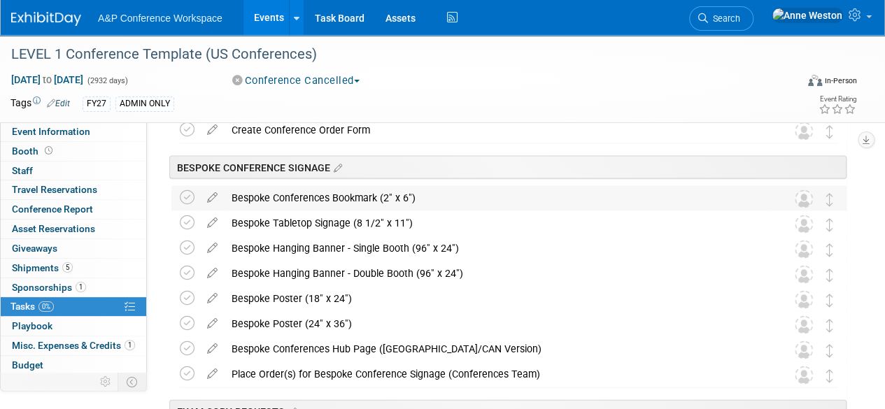
click at [427, 192] on div "Bespoke Conferences Bookmark (2" x 6")" at bounding box center [495, 197] width 542 height 24
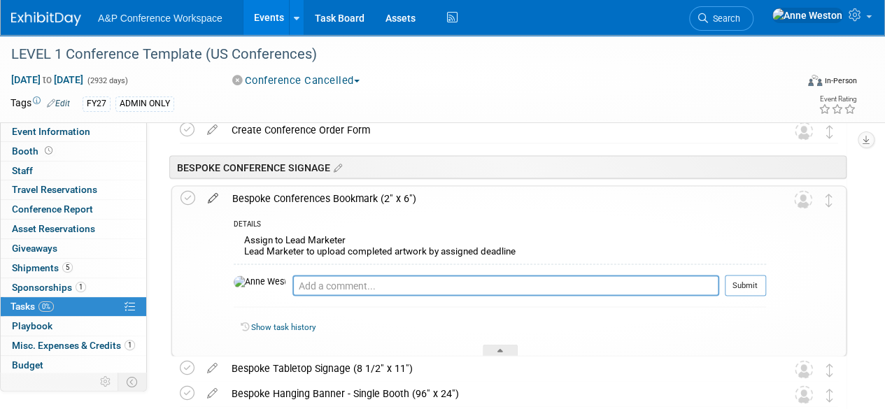
drag, startPoint x: 427, startPoint y: 192, endPoint x: 208, endPoint y: 202, distance: 219.1
click at [208, 202] on tr "Bespoke Conferences Bookmark (2" x 6") DETAILS Assign to Lead Marketer Lead Mar…" at bounding box center [508, 270] width 657 height 169
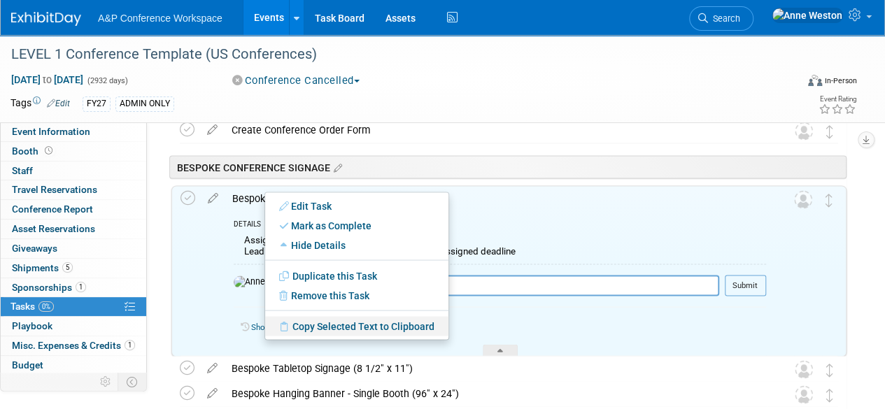
click at [297, 327] on link "Copy Selected Text to Clipboard" at bounding box center [356, 326] width 183 height 20
copy div "Bespoke Conferences Bookmark (2" x 6")"
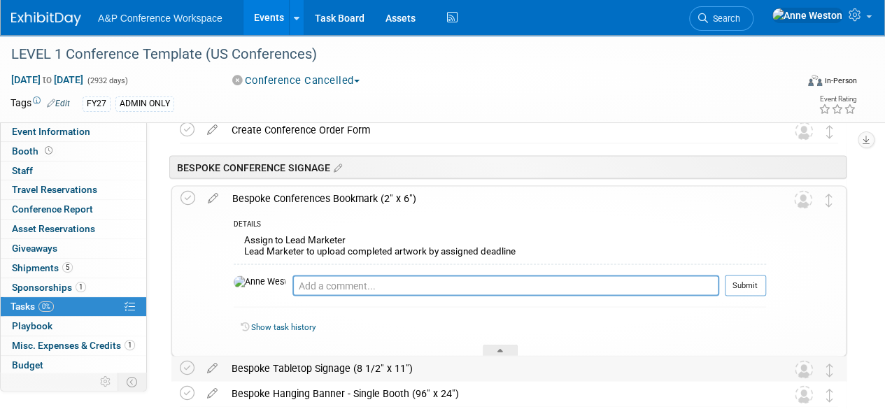
click at [309, 367] on div "Bespoke Tabletop Signage (8 1/2" x 11")" at bounding box center [495, 368] width 542 height 24
drag, startPoint x: 419, startPoint y: 364, endPoint x: 196, endPoint y: 360, distance: 223.1
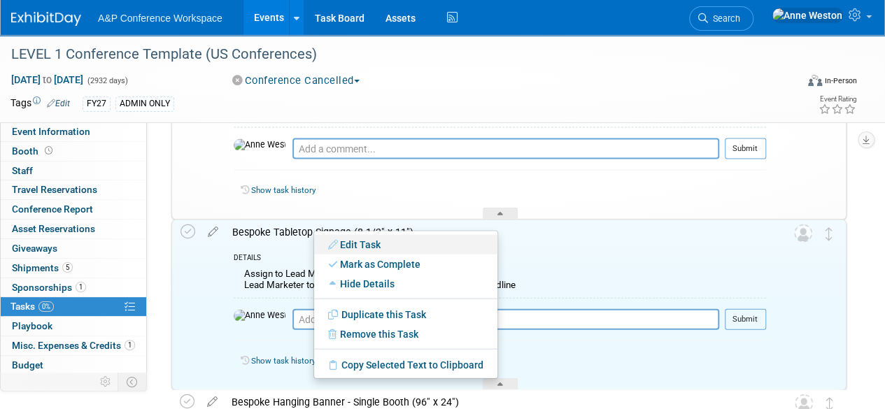
scroll to position [1399, 0]
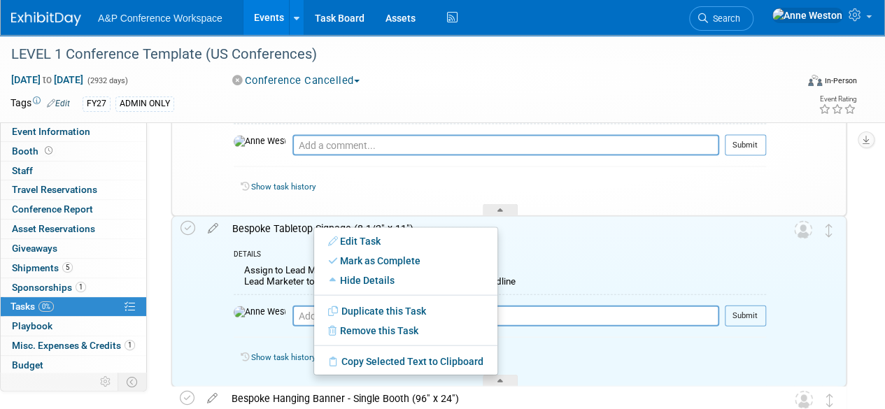
click at [278, 290] on div "Assign to Lead Marketer Lead Marketer to upload completed artwork by assigned d…" at bounding box center [500, 278] width 532 height 33
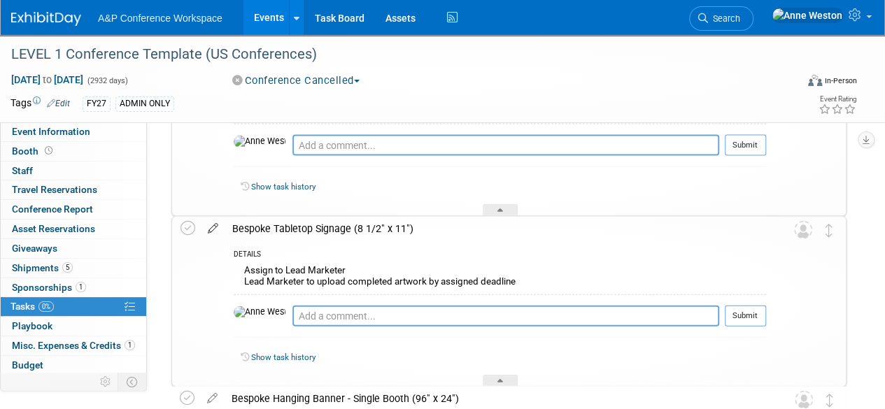
drag, startPoint x: 415, startPoint y: 225, endPoint x: 224, endPoint y: 231, distance: 190.3
click at [224, 231] on tr "Bespoke Tabletop Signage (8 1/2" x 11") DETAILS Assign to Lead Marketer Lead Ma…" at bounding box center [508, 301] width 657 height 169
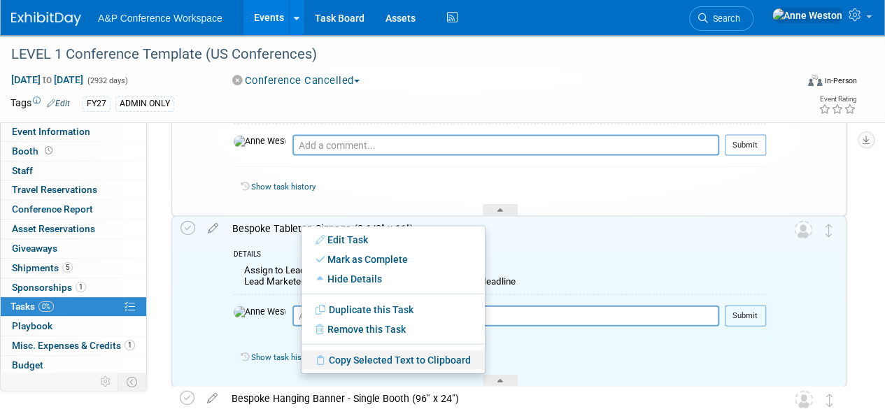
click at [345, 357] on link "Copy Selected Text to Clipboard" at bounding box center [392, 360] width 183 height 20
copy div "Bespoke Tabletop Signage (8 1/2" x 11")"
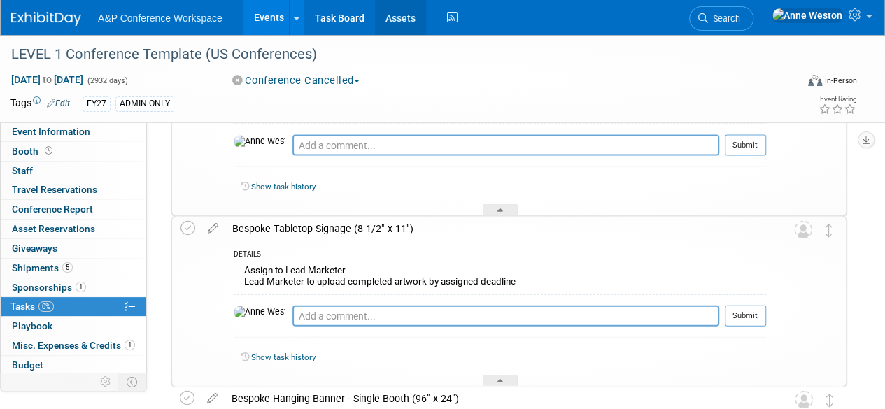
click at [398, 11] on link "Assets" at bounding box center [400, 17] width 51 height 35
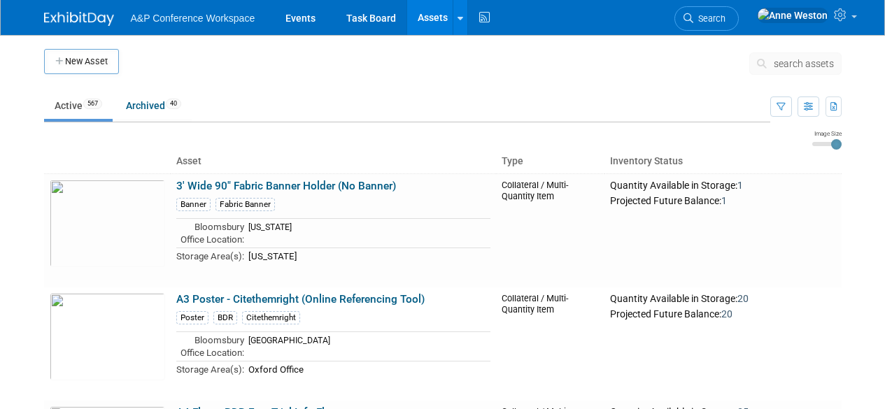
click at [787, 62] on span "search assets" at bounding box center [803, 63] width 60 height 11
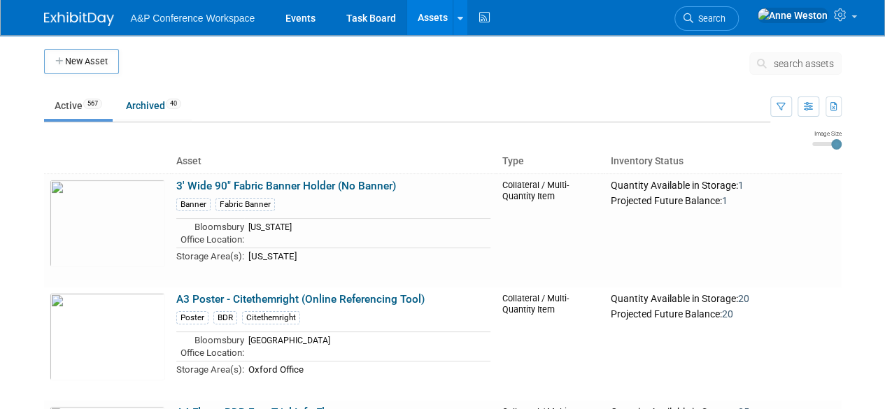
click at [787, 62] on span "search assets" at bounding box center [803, 63] width 60 height 11
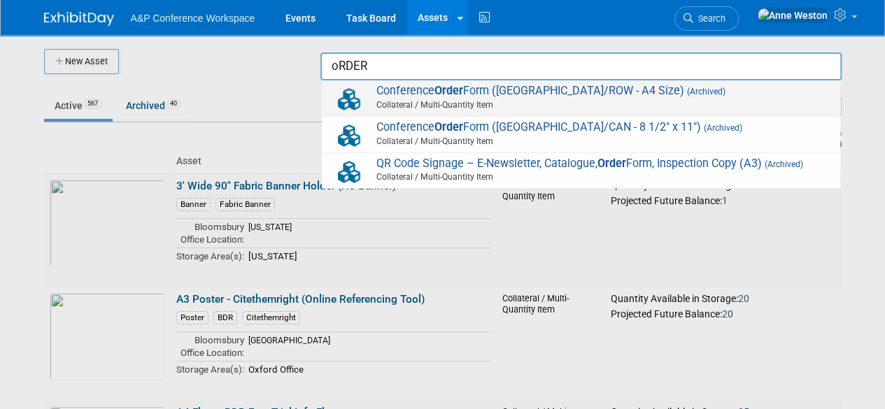
click at [435, 99] on span "Collateral / Multi-Quantity Item" at bounding box center [583, 105] width 500 height 13
type input "Conference Order Form ([GEOGRAPHIC_DATA]/ROW - A4 Size)"
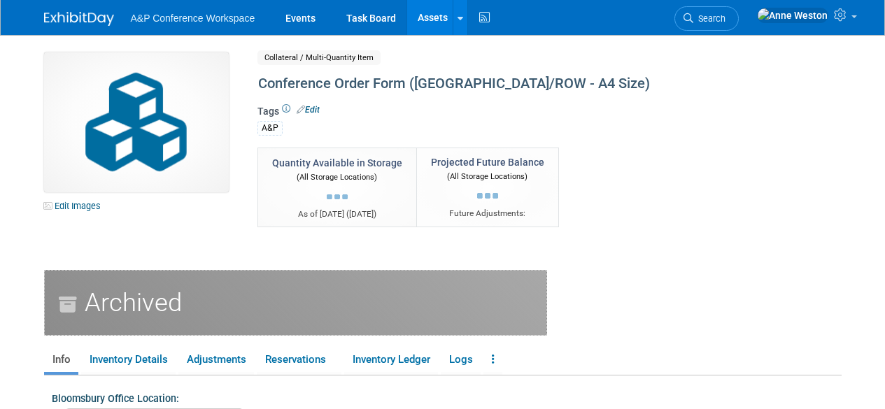
select select "[GEOGRAPHIC_DATA]"
select select "A&P"
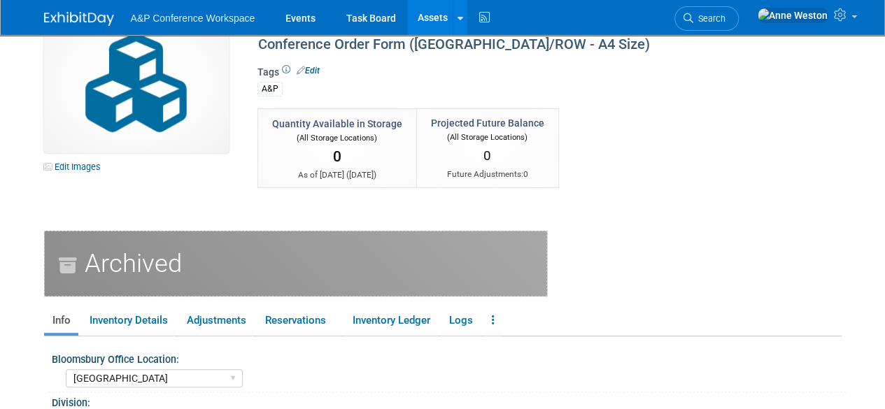
scroll to position [70, 0]
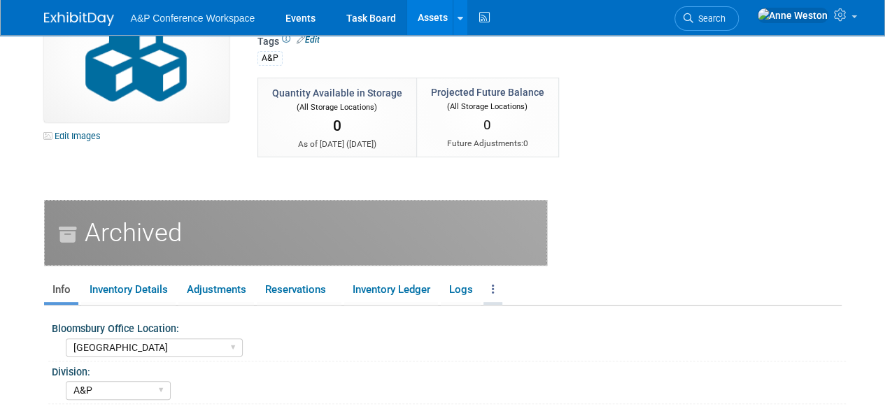
click at [494, 286] on icon at bounding box center [493, 289] width 3 height 10
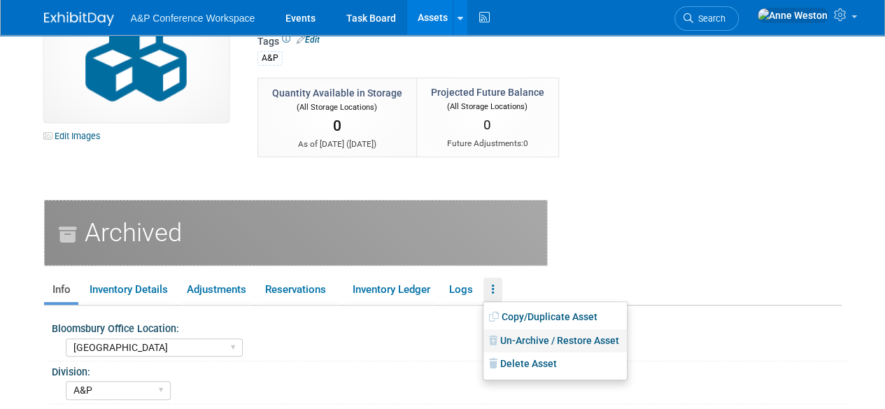
click at [533, 341] on link "Un-Archive / Restore Asset" at bounding box center [554, 341] width 143 height 24
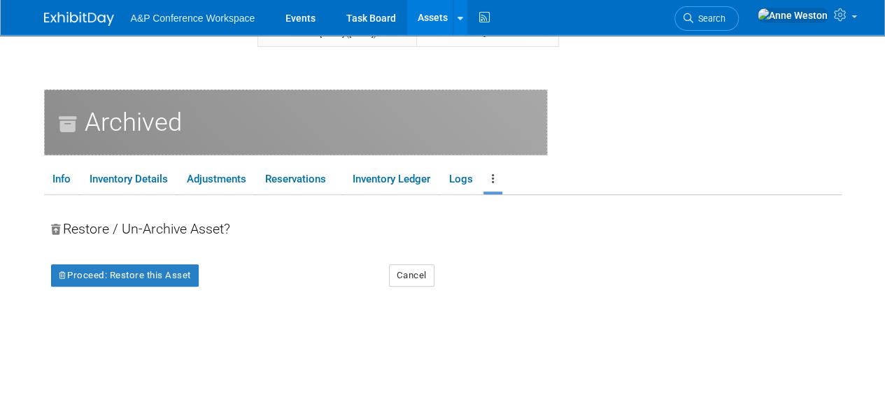
scroll to position [210, 0]
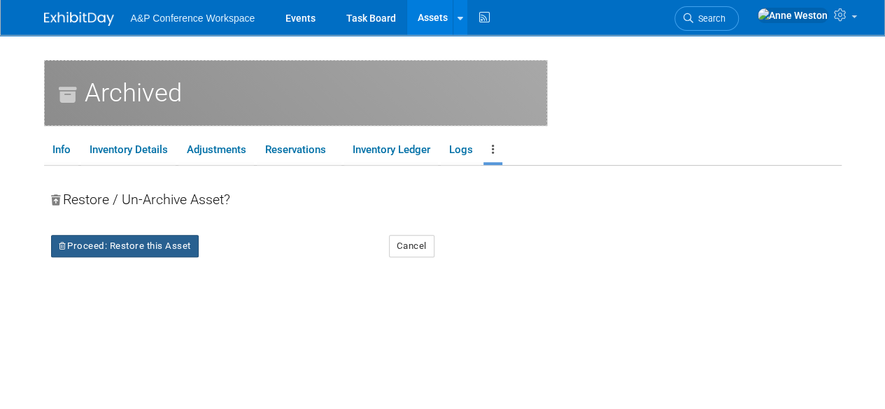
click at [138, 246] on button "Proceed: Restore this Asset" at bounding box center [125, 246] width 148 height 22
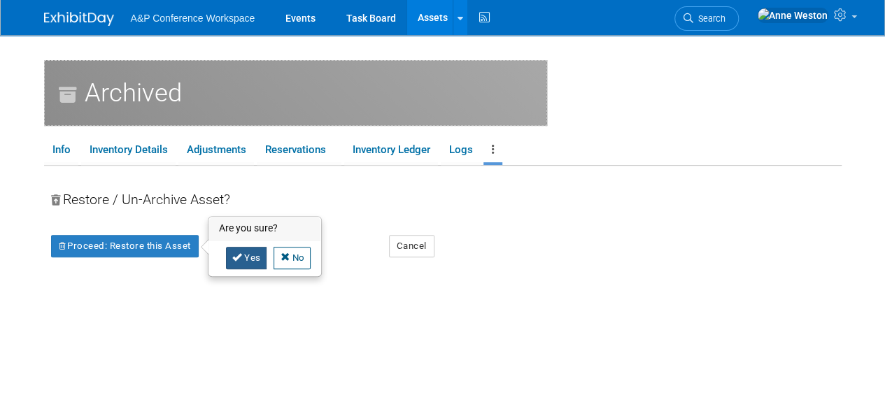
click at [246, 252] on link "Yes" at bounding box center [246, 258] width 41 height 22
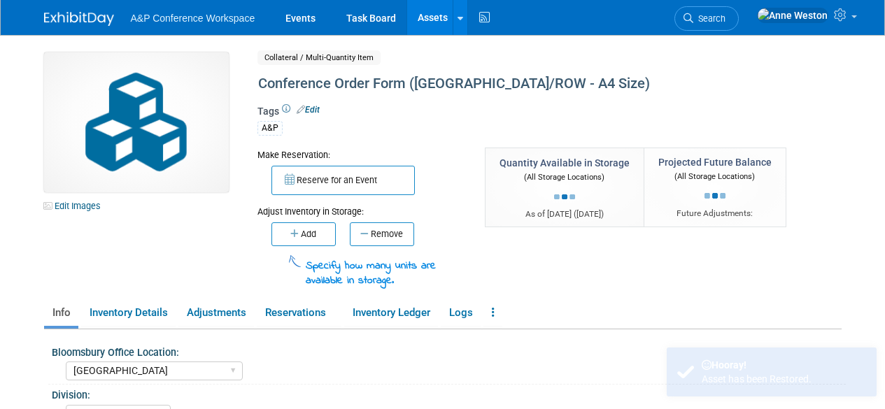
select select "[GEOGRAPHIC_DATA]"
select select "A&P"
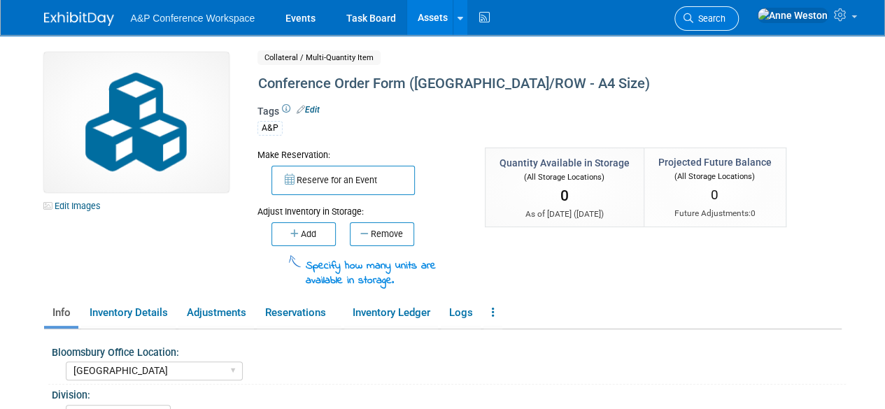
click at [725, 15] on span "Search" at bounding box center [709, 18] width 32 height 10
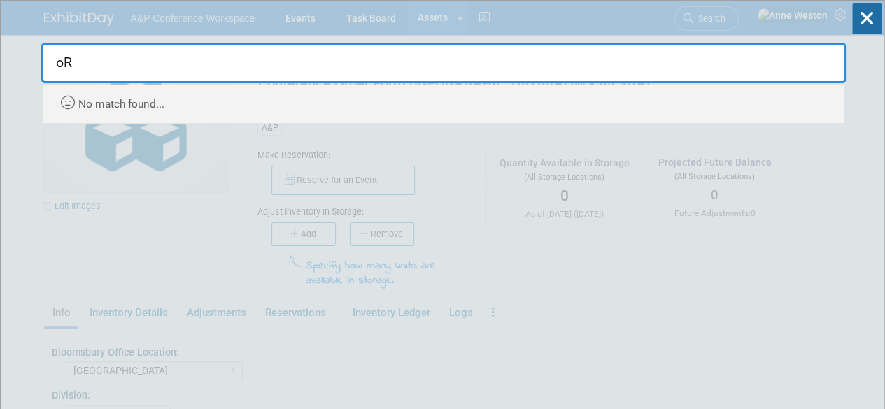
type input "o"
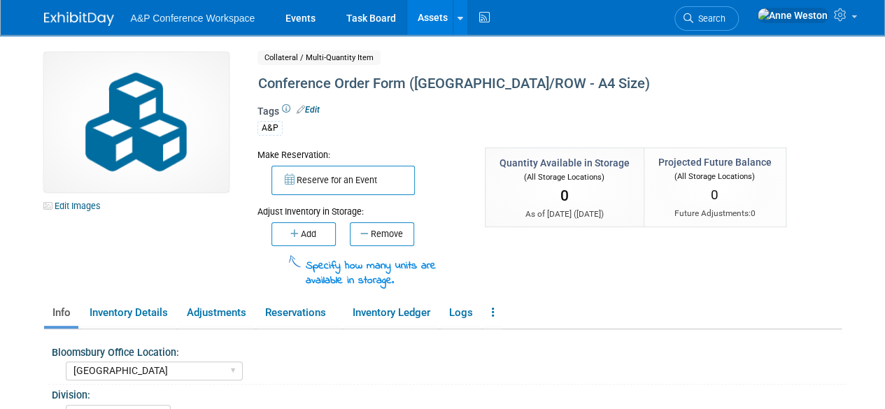
click at [425, 19] on link "Assets" at bounding box center [432, 17] width 51 height 35
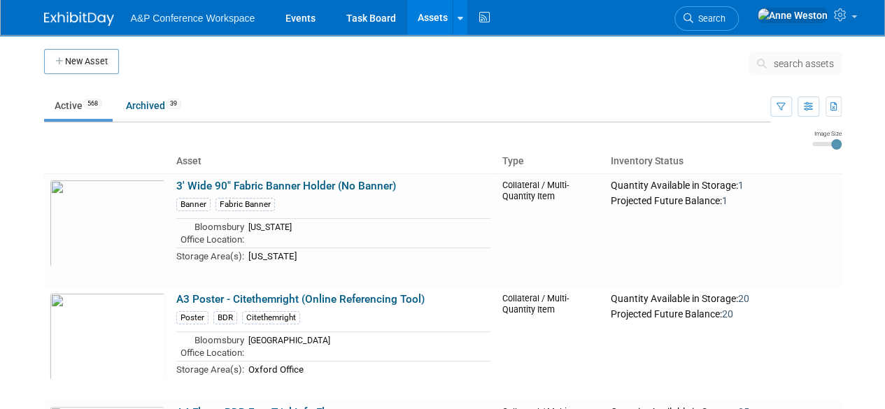
click at [807, 65] on span "search assets" at bounding box center [803, 63] width 60 height 11
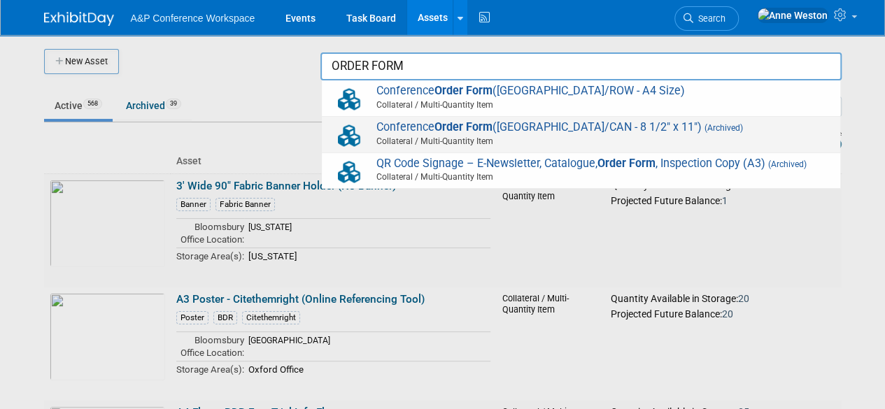
click at [400, 121] on span "Conference Order Form (US/CAN - 8 1/2" x 11") (Archived) Collateral / Multi-Qua…" at bounding box center [581, 134] width 504 height 29
type input "Conference Order Form (US/CAN - 8 1/2" x 11")"
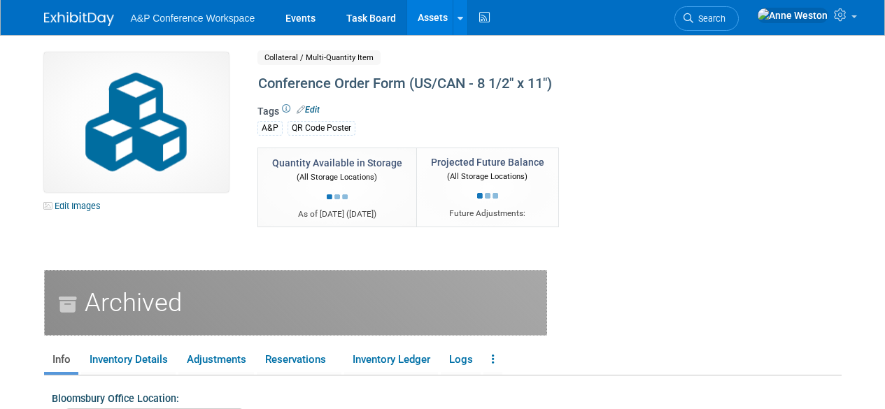
select select "[GEOGRAPHIC_DATA]"
select select "A&P"
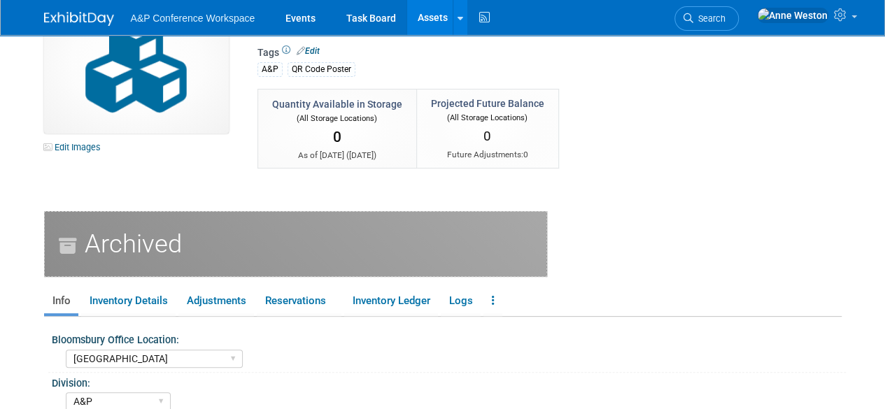
scroll to position [210, 0]
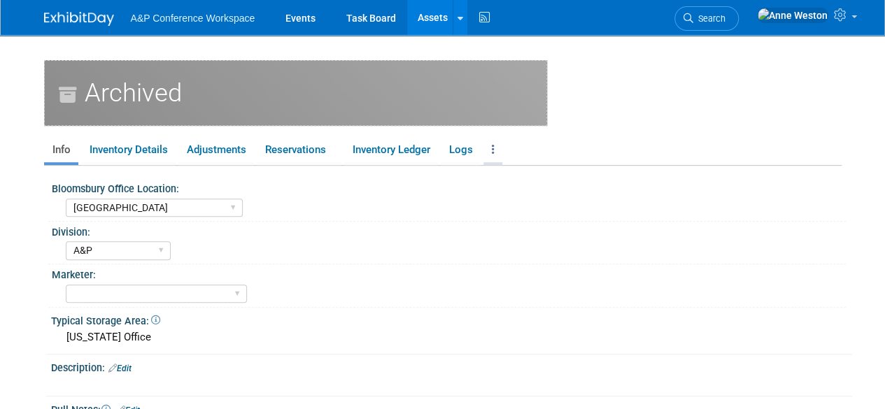
click at [494, 150] on icon at bounding box center [493, 149] width 3 height 10
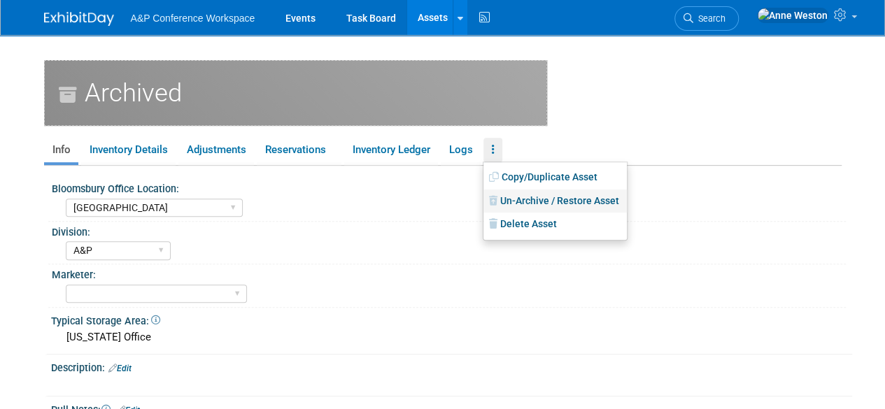
click at [511, 198] on link "Un-Archive / Restore Asset" at bounding box center [554, 202] width 143 height 24
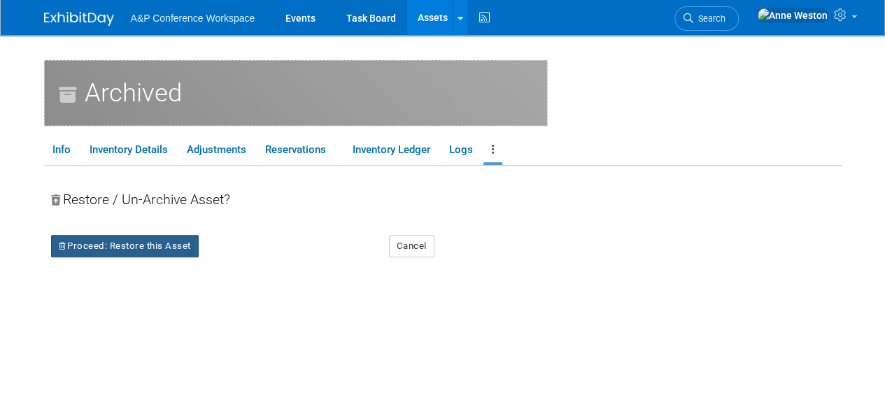
click at [105, 250] on button "Proceed: Restore this Asset" at bounding box center [125, 246] width 148 height 22
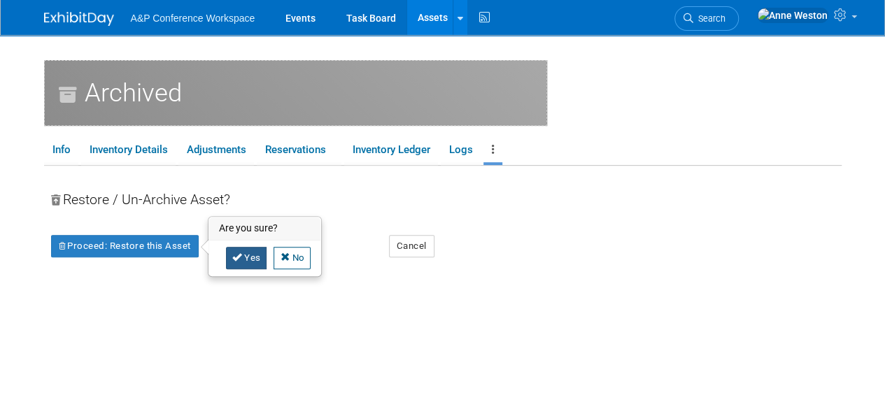
click at [247, 255] on link "Yes" at bounding box center [246, 258] width 41 height 22
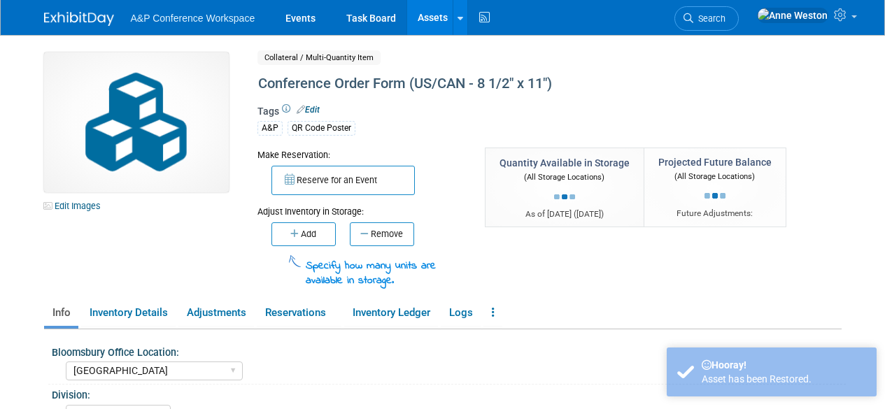
select select "[GEOGRAPHIC_DATA]"
select select "A&P"
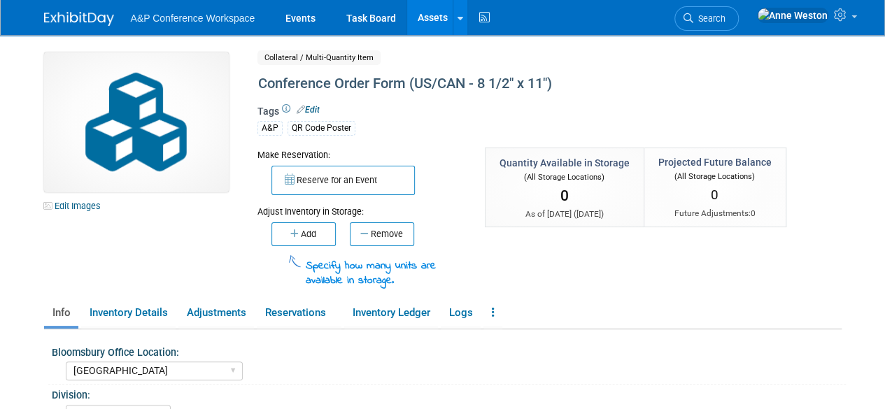
click at [424, 20] on link "Assets" at bounding box center [432, 17] width 51 height 35
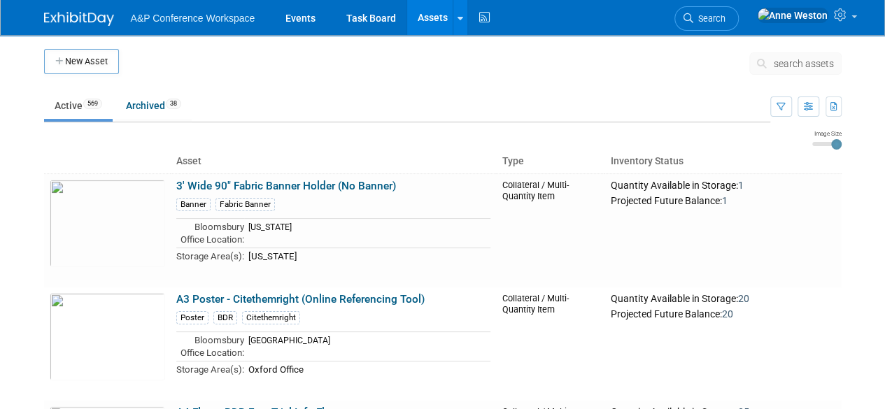
click at [429, 18] on link "Assets" at bounding box center [432, 17] width 51 height 35
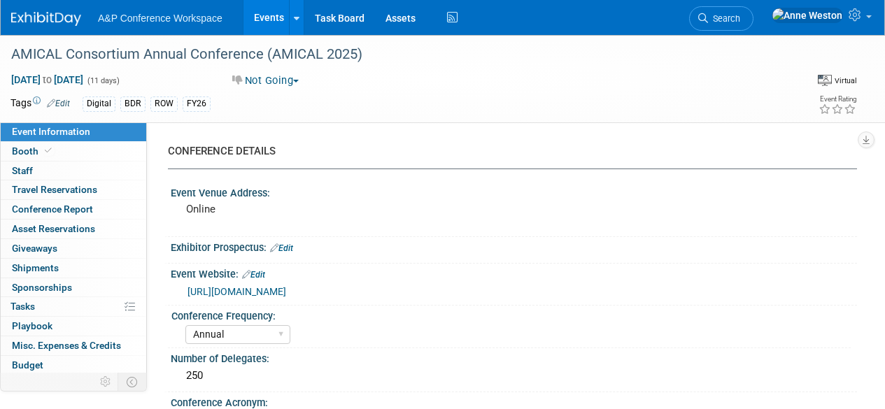
select select "Annual"
select select "Level 3"
select select "Sponsorship"
select select "Libraries"
select select "Bloomsbury Digital Resources"
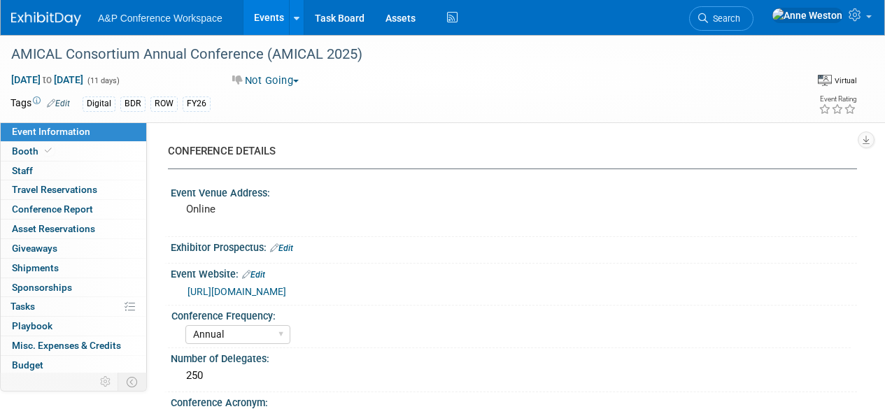
select select "[PERSON_NAME]"
select select "BDR Product Awareness and Trial Generation​"
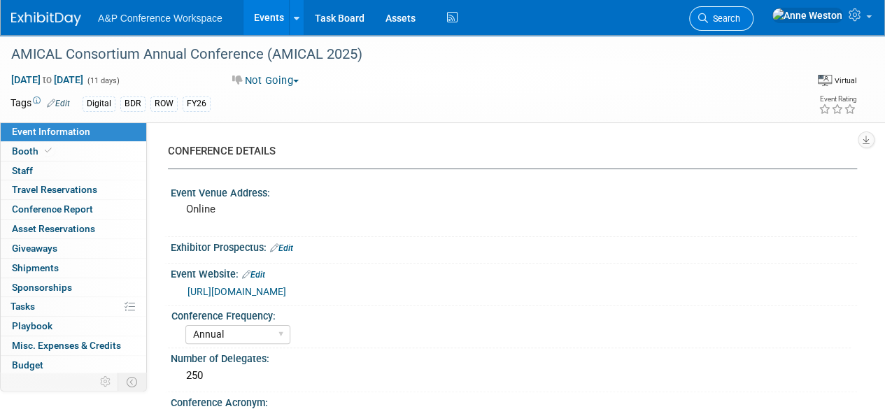
scroll to position [57, 0]
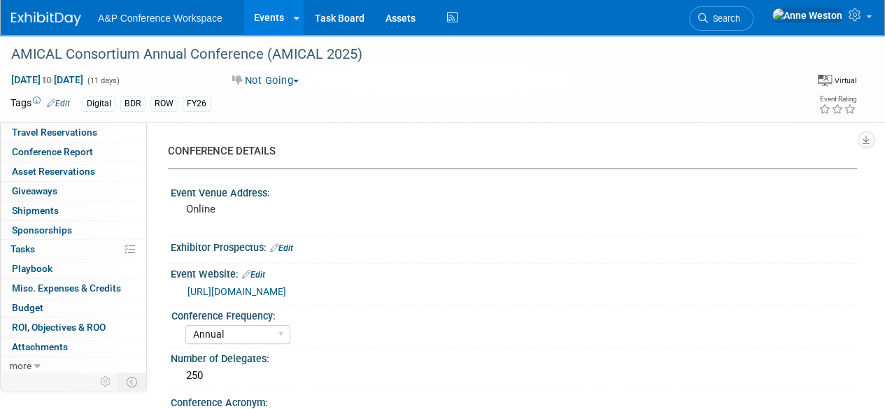
click at [740, 17] on span "Search" at bounding box center [724, 18] width 32 height 10
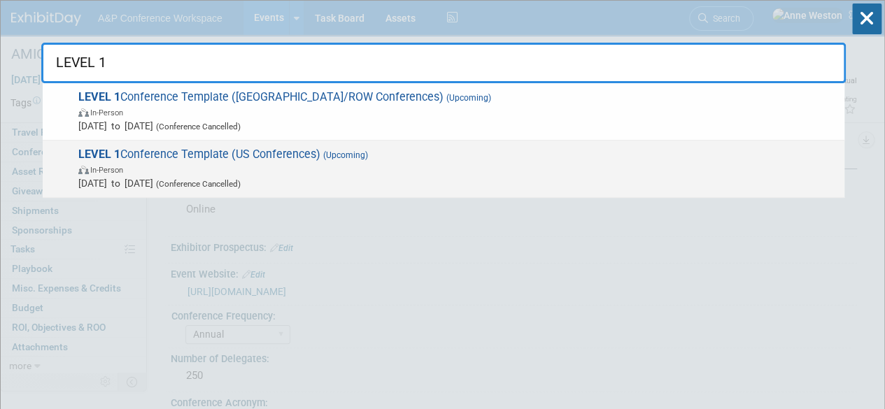
type input "LEVEL 1"
click at [171, 150] on span "LEVEL 1 Conference Template (US Conferences) (Upcoming) In-Person [DATE] to [DA…" at bounding box center [455, 169] width 763 height 43
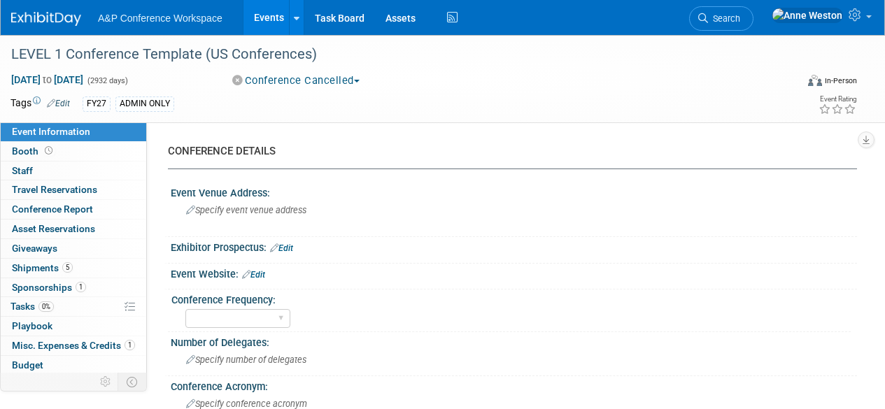
select select "Level 1"
select select "In-Person Booth"
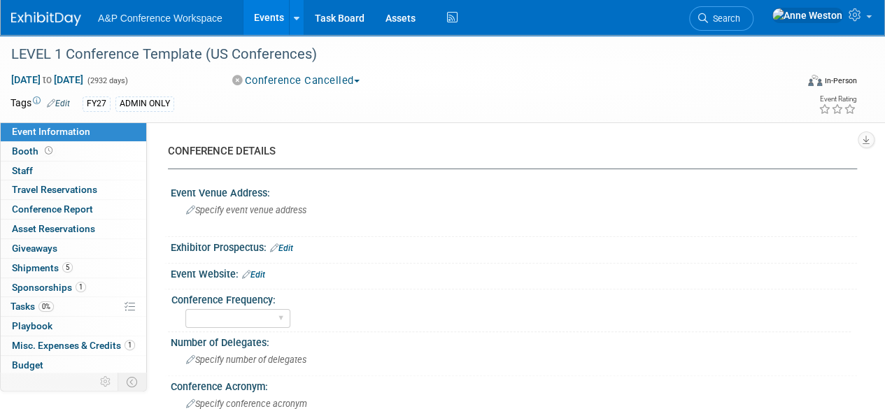
click at [269, 299] on div "Conference Frequency:" at bounding box center [510, 298] width 679 height 17
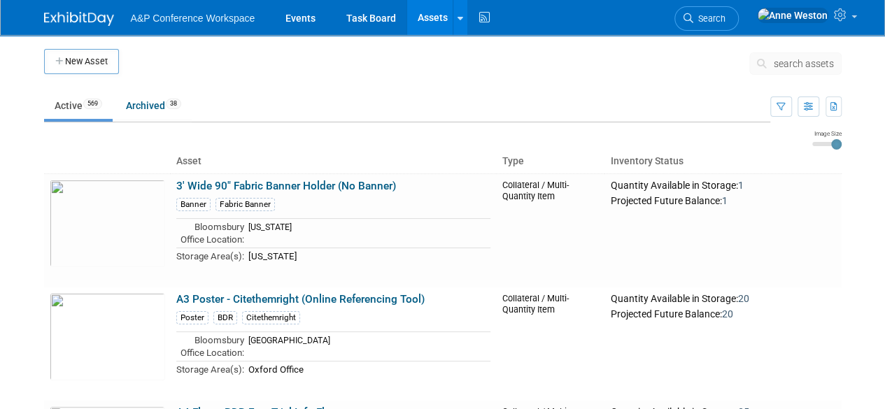
click at [429, 19] on link "Assets" at bounding box center [432, 17] width 51 height 35
click at [834, 103] on icon "button" at bounding box center [834, 107] width 8 height 9
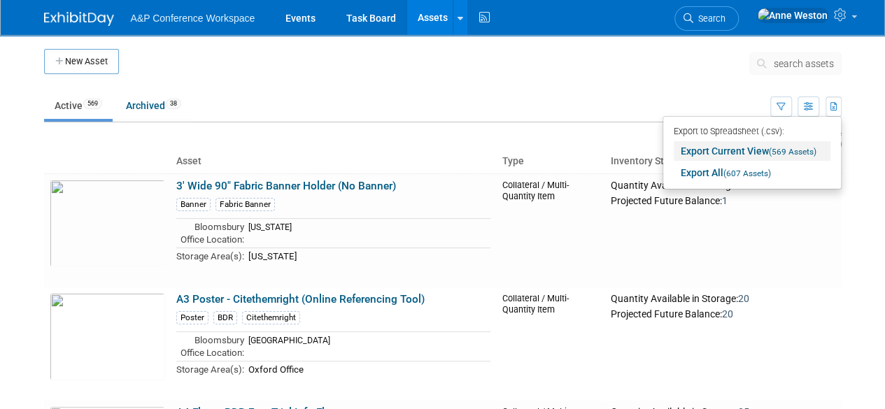
click at [761, 146] on link "Export Current View (569 Assets)" at bounding box center [751, 151] width 157 height 20
